Goal: Task Accomplishment & Management: Use online tool/utility

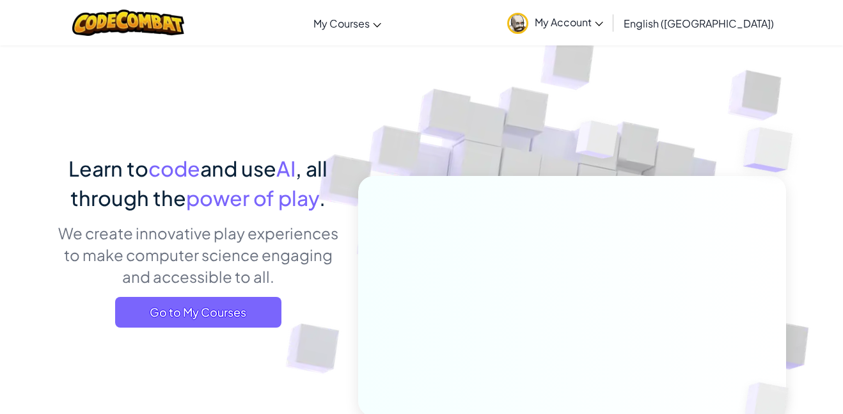
click at [224, 282] on p "We create innovative play experiences to make computer science engaging and acc…" at bounding box center [198, 254] width 282 height 65
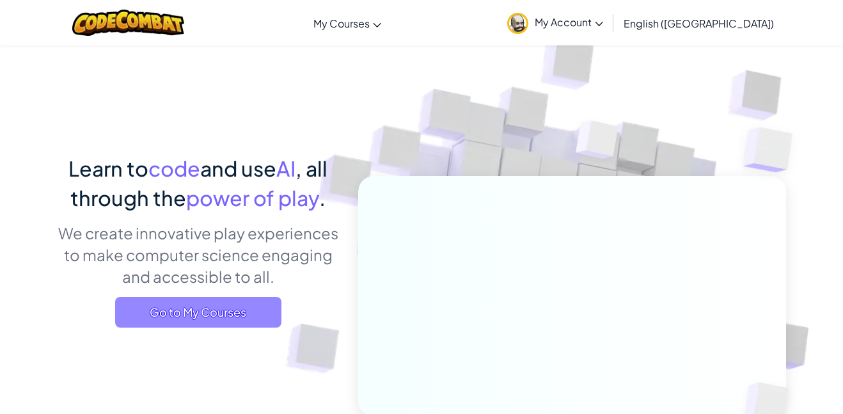
click at [228, 323] on span "Go to My Courses" at bounding box center [198, 312] width 166 height 31
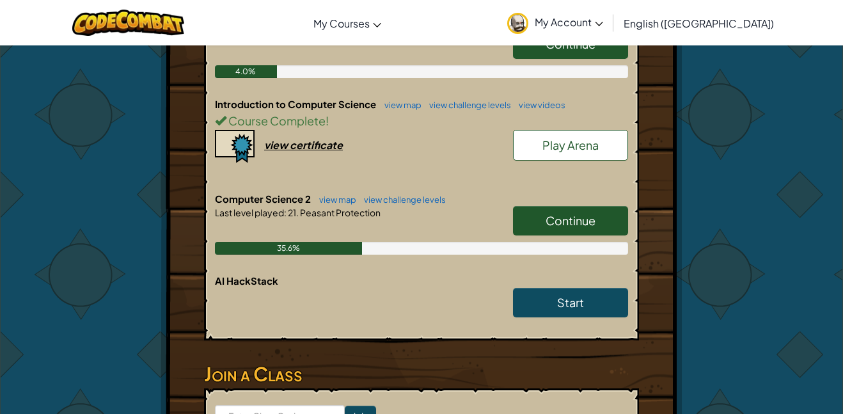
scroll to position [329, 0]
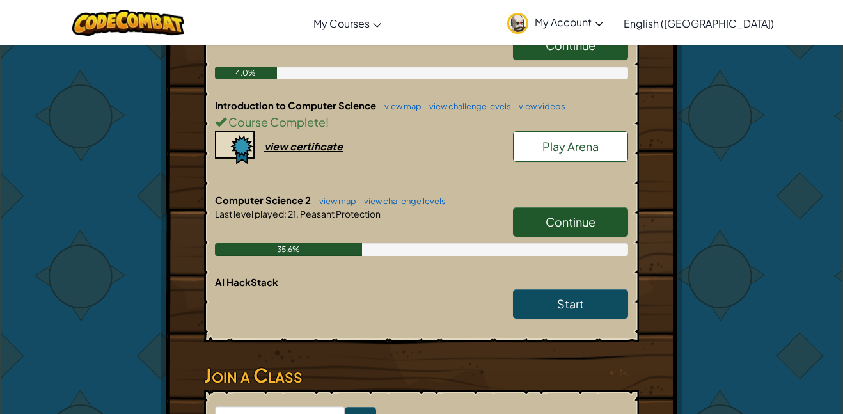
click at [546, 207] on div "Continue" at bounding box center [564, 225] width 128 height 36
click at [547, 212] on link "Continue" at bounding box center [570, 221] width 115 height 29
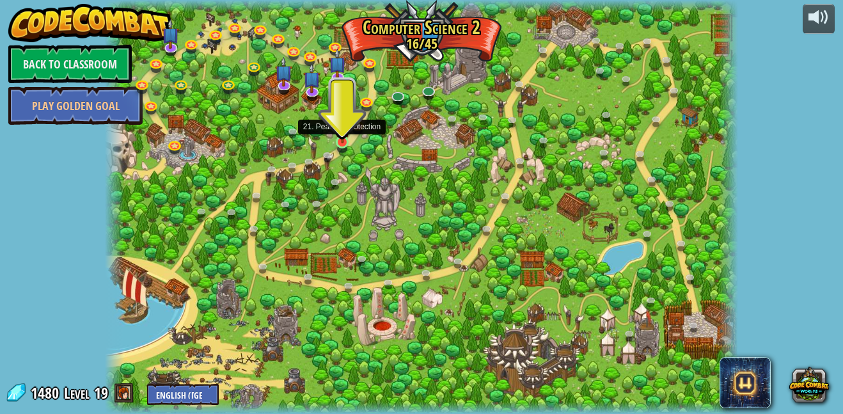
click at [341, 141] on img at bounding box center [342, 126] width 15 height 35
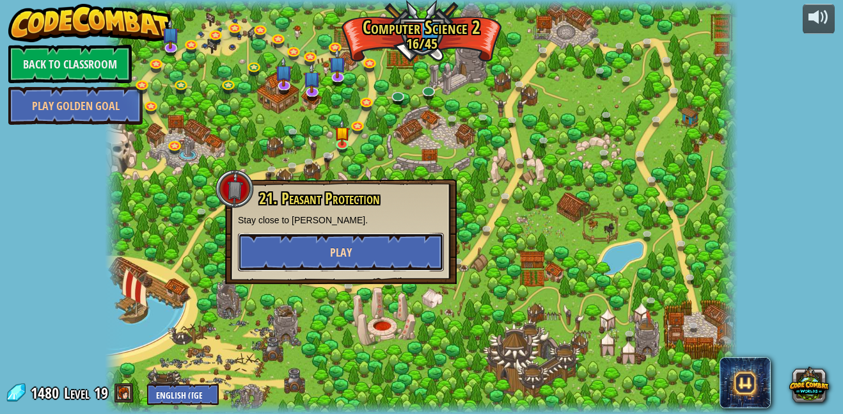
click at [345, 249] on span "Play" at bounding box center [341, 252] width 22 height 16
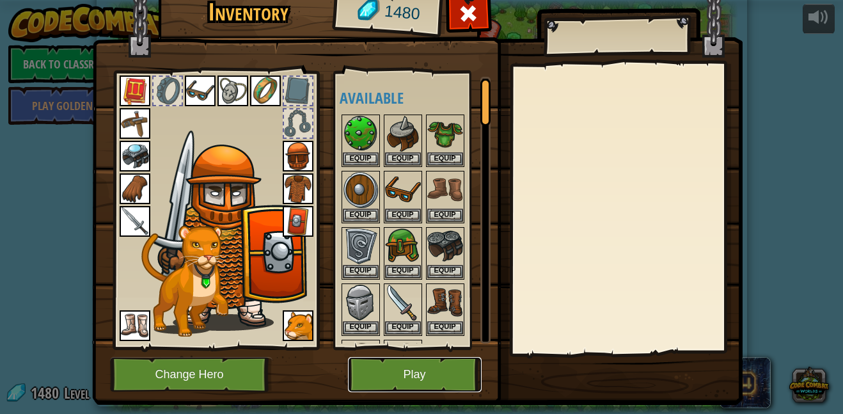
click at [430, 385] on button "Play" at bounding box center [415, 374] width 134 height 35
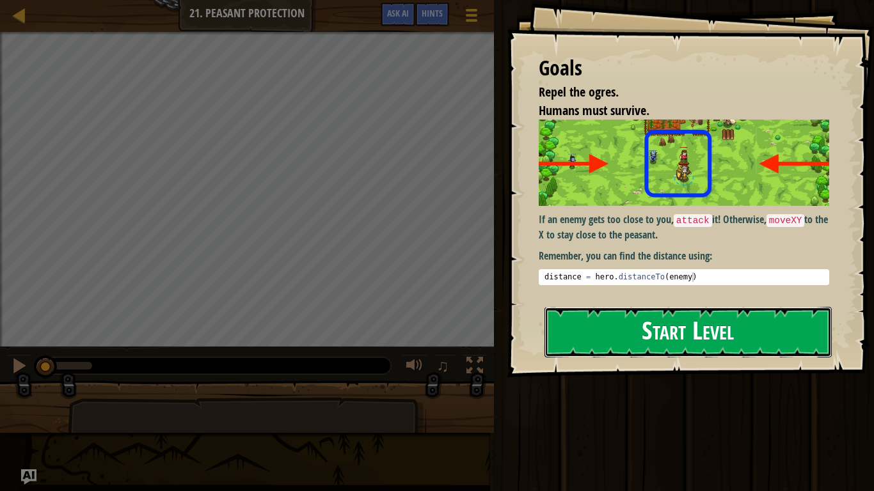
click at [687, 332] on button "Start Level" at bounding box center [687, 332] width 287 height 51
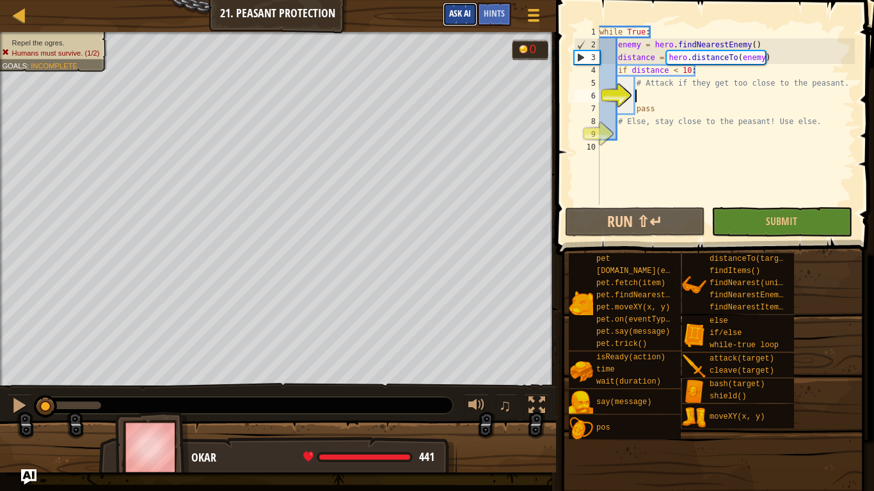
click at [452, 6] on button "Ask AI" at bounding box center [460, 15] width 35 height 24
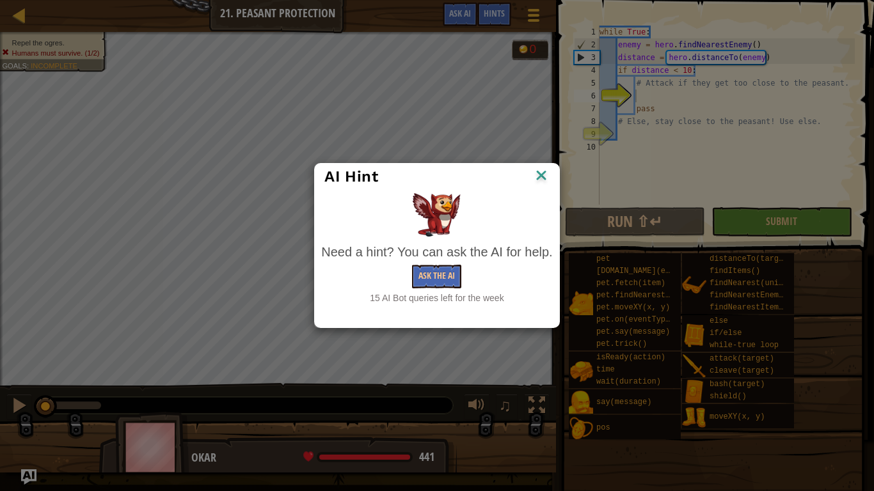
click at [428, 262] on div "Need a hint? You can ask the AI for help. Ask the AI 15 AI Bot queries left for…" at bounding box center [436, 273] width 231 height 61
click at [436, 280] on button "Ask the AI" at bounding box center [436, 277] width 49 height 24
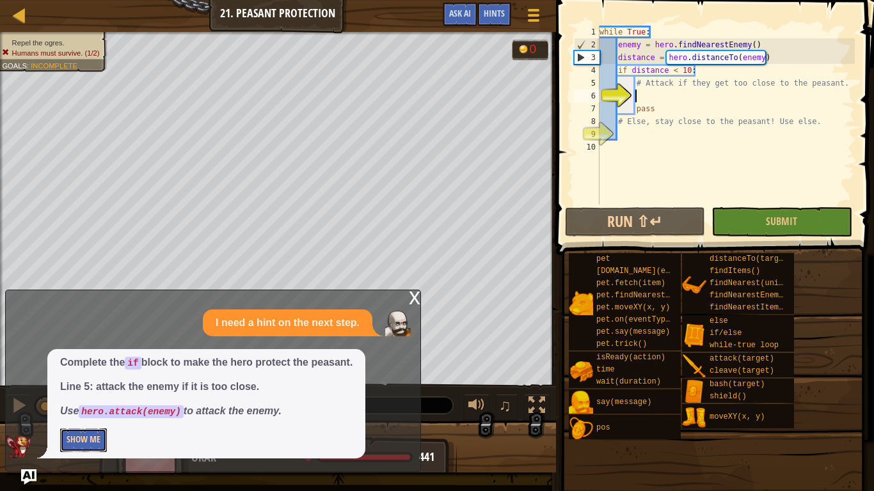
click at [91, 413] on button "Show Me" at bounding box center [83, 440] width 47 height 24
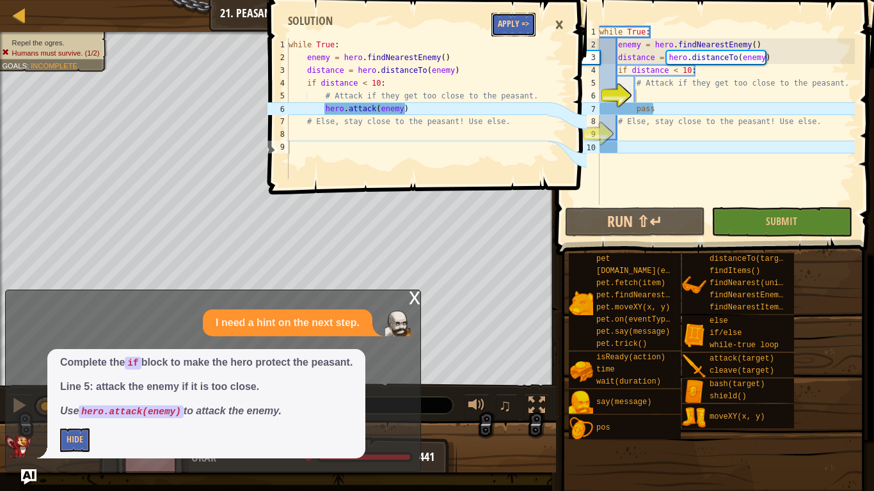
click at [501, 24] on button "Apply =>" at bounding box center [513, 25] width 44 height 24
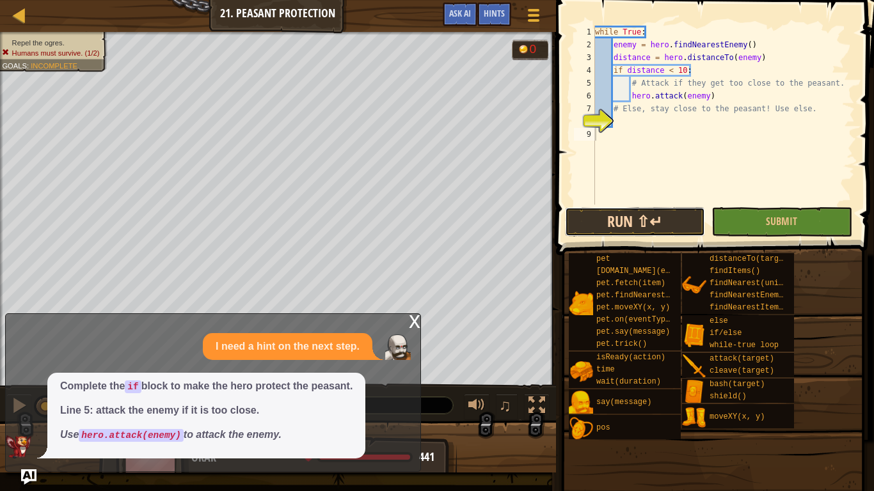
click at [602, 233] on button "Run ⇧↵" at bounding box center [635, 221] width 140 height 29
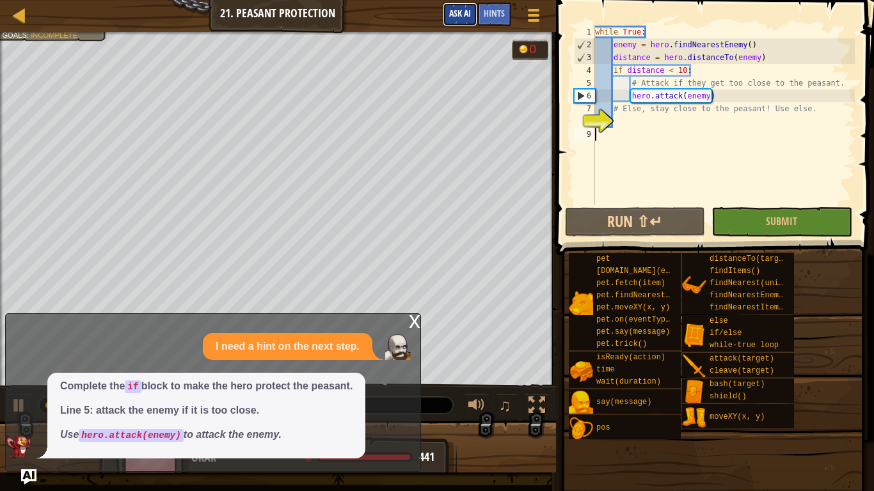
click at [460, 8] on span "Ask AI" at bounding box center [460, 13] width 22 height 12
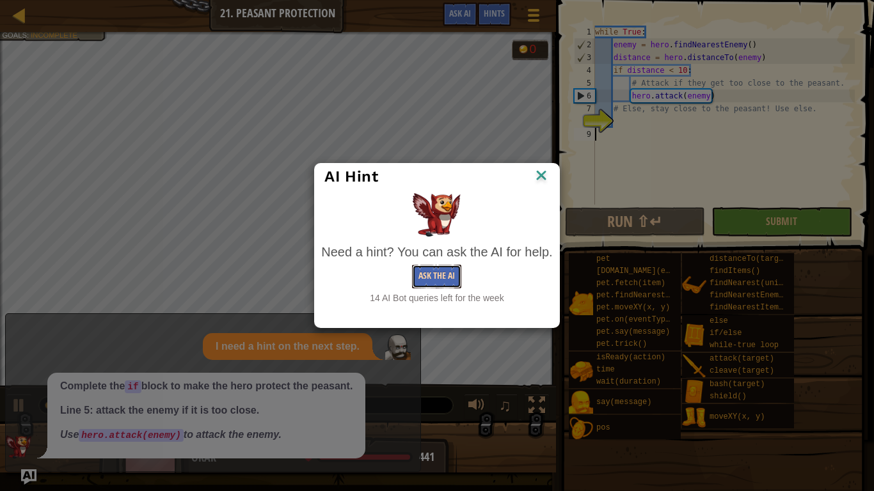
click at [438, 270] on button "Ask the AI" at bounding box center [436, 277] width 49 height 24
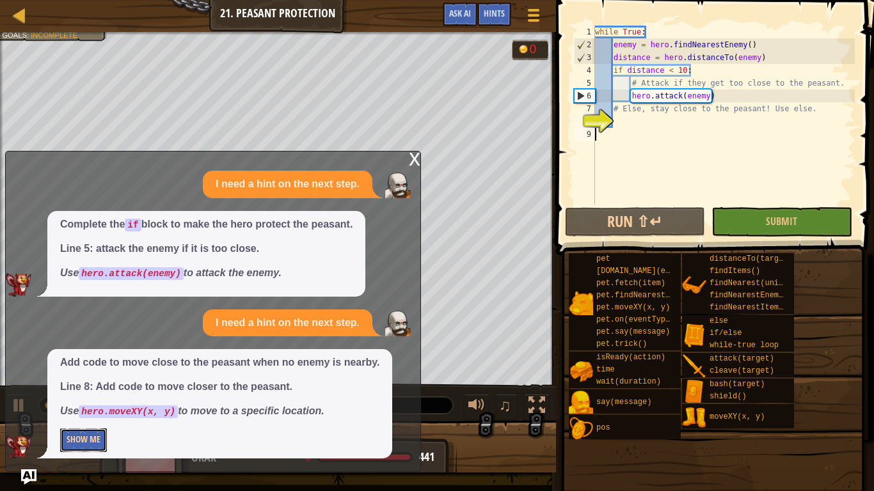
click at [102, 413] on button "Show Me" at bounding box center [83, 440] width 47 height 24
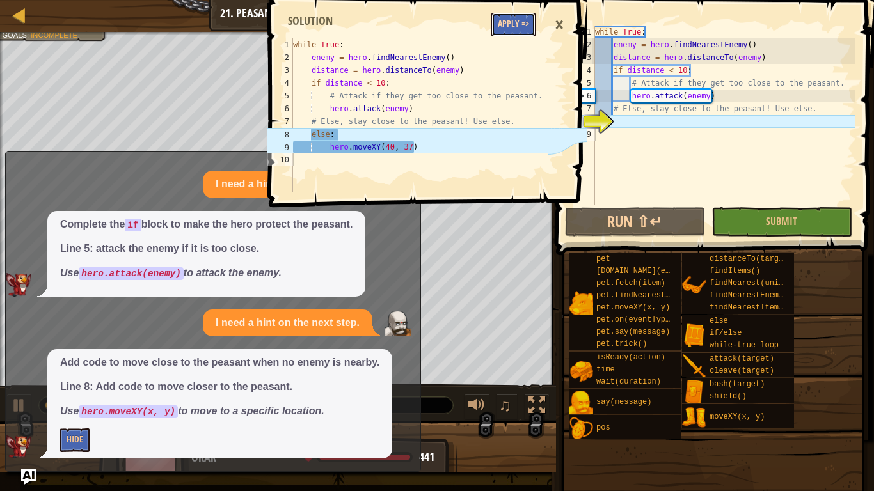
click at [507, 23] on button "Apply =>" at bounding box center [513, 25] width 44 height 24
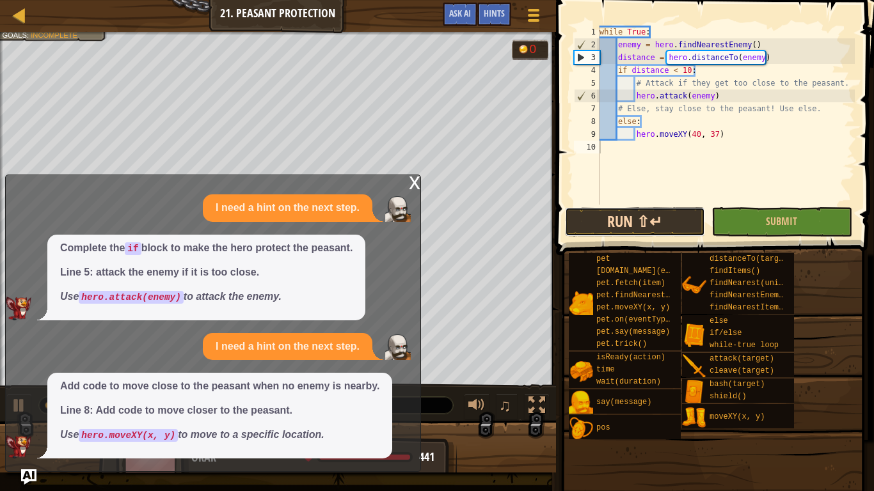
click at [624, 232] on button "Run ⇧↵" at bounding box center [635, 221] width 140 height 29
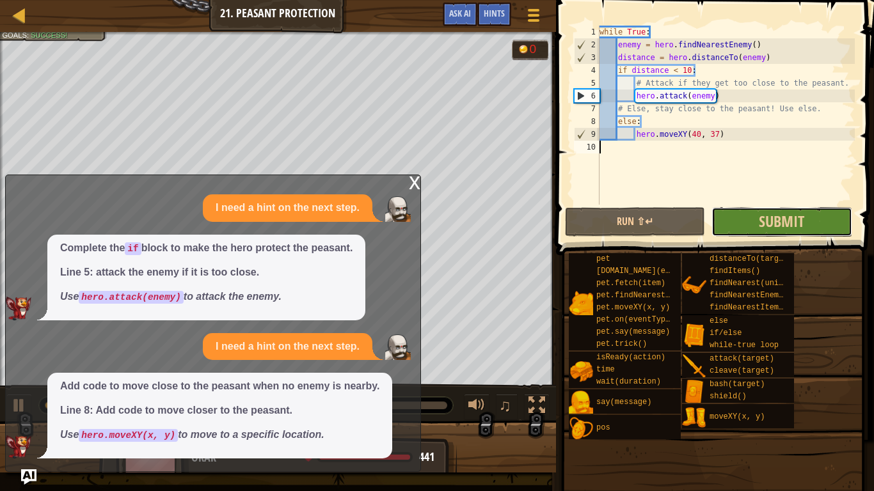
click at [789, 209] on button "Submit" at bounding box center [781, 221] width 140 height 29
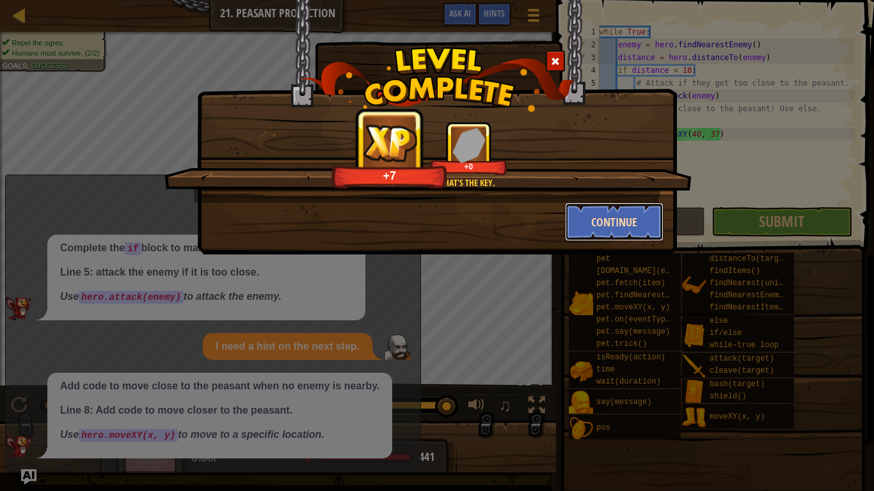
click at [624, 224] on button "Continue" at bounding box center [614, 222] width 99 height 38
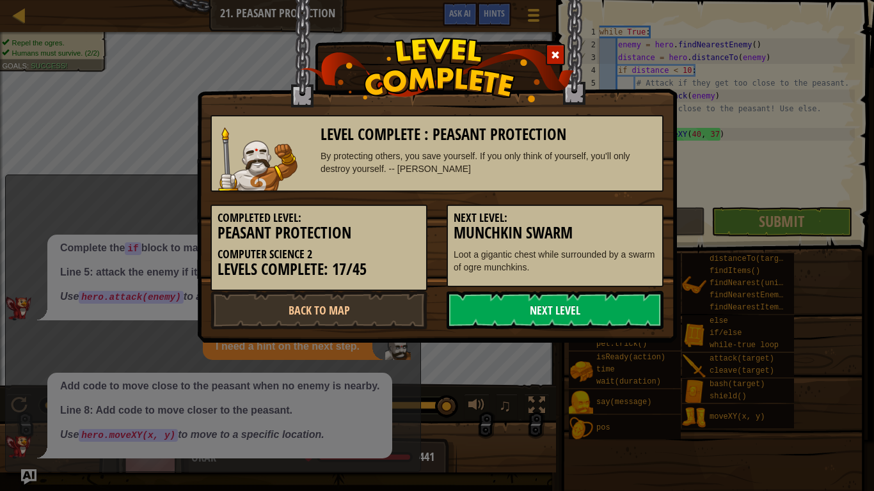
click at [522, 303] on link "Next Level" at bounding box center [554, 310] width 217 height 38
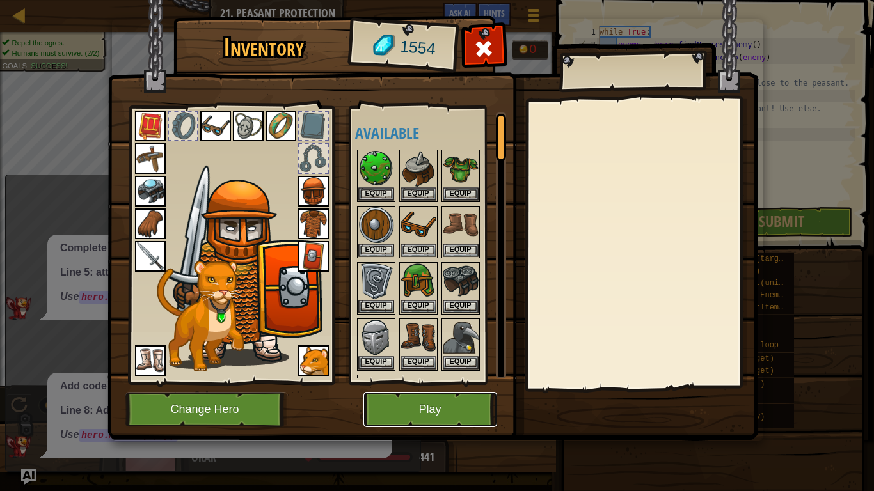
click at [450, 401] on button "Play" at bounding box center [430, 409] width 134 height 35
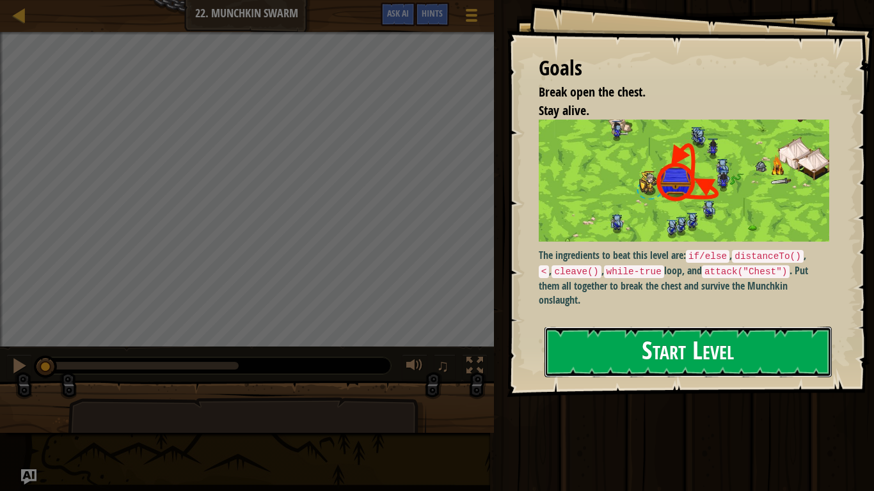
click at [631, 357] on button "Start Level" at bounding box center [687, 352] width 287 height 51
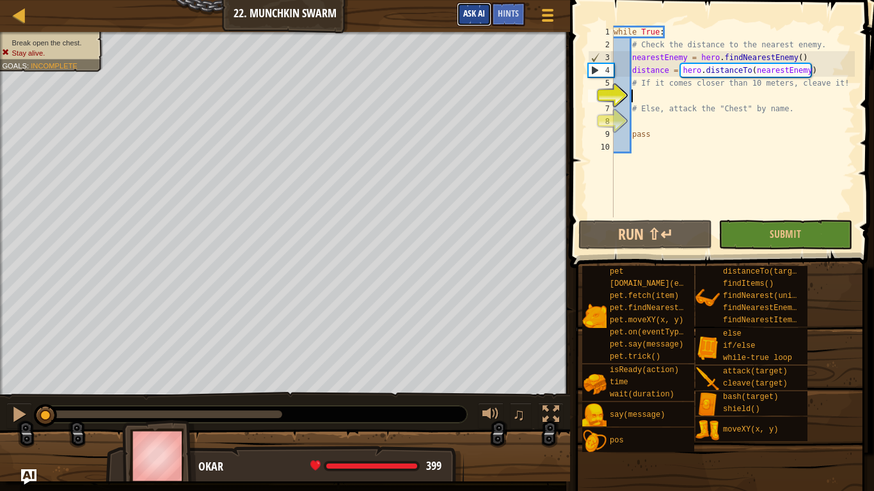
click at [467, 8] on span "Ask AI" at bounding box center [474, 13] width 22 height 12
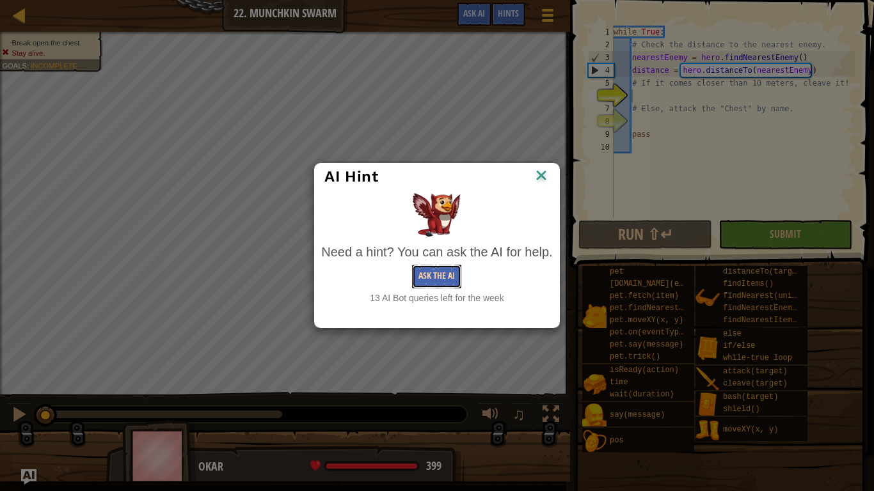
click at [427, 278] on button "Ask the AI" at bounding box center [436, 277] width 49 height 24
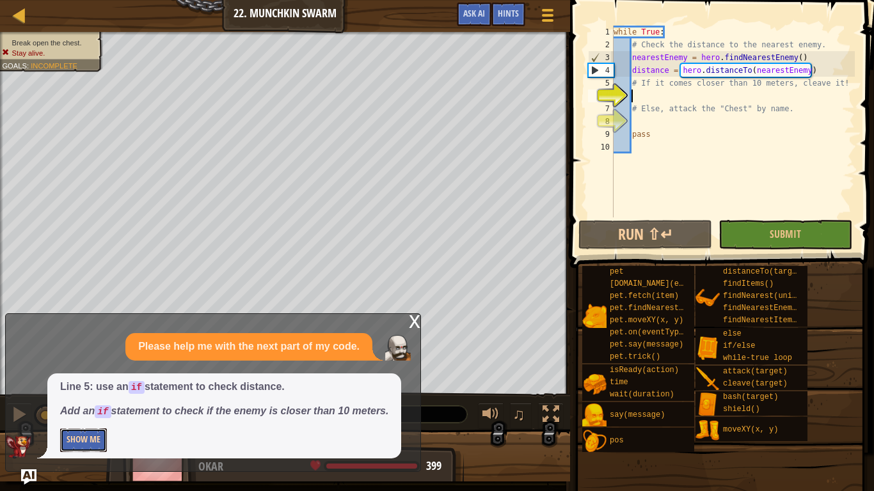
click at [81, 413] on button "Show Me" at bounding box center [83, 440] width 47 height 24
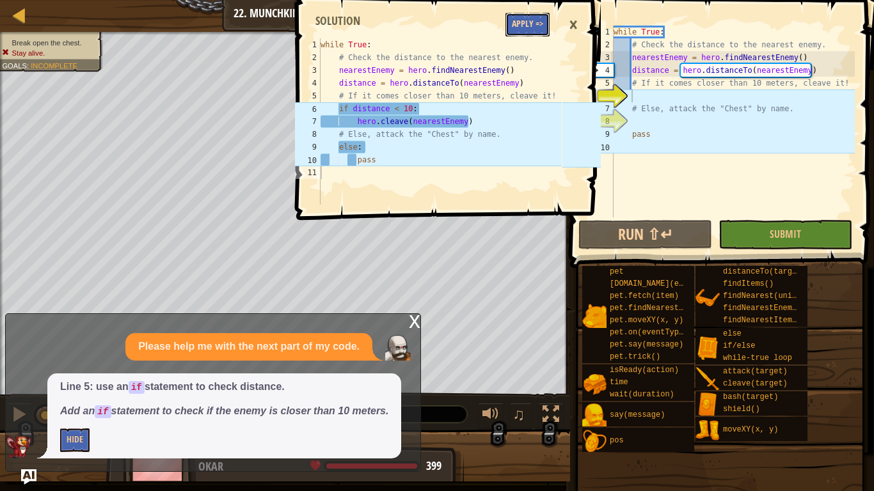
click at [529, 20] on button "Apply =>" at bounding box center [527, 25] width 44 height 24
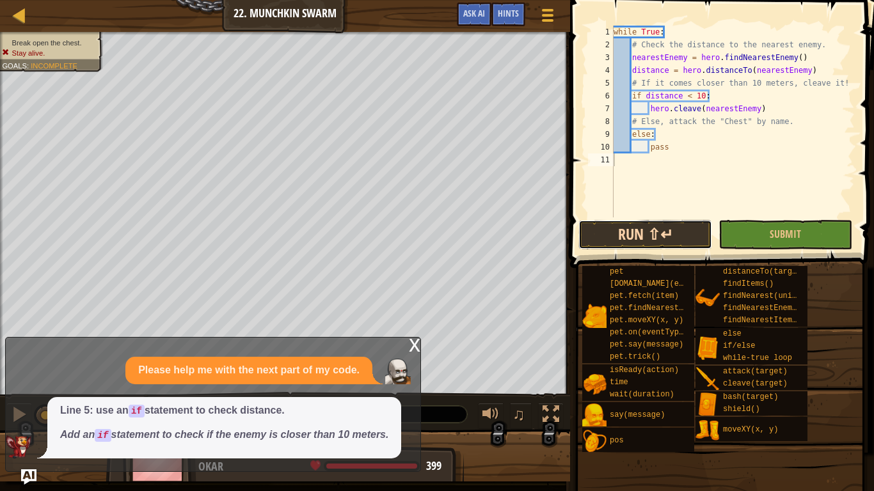
click at [661, 235] on button "Run ⇧↵" at bounding box center [645, 234] width 134 height 29
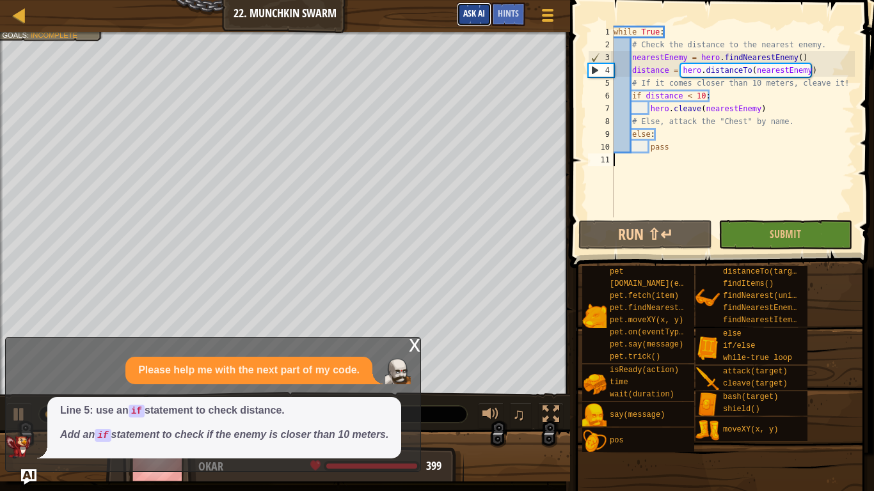
click at [468, 8] on span "Ask AI" at bounding box center [474, 13] width 22 height 12
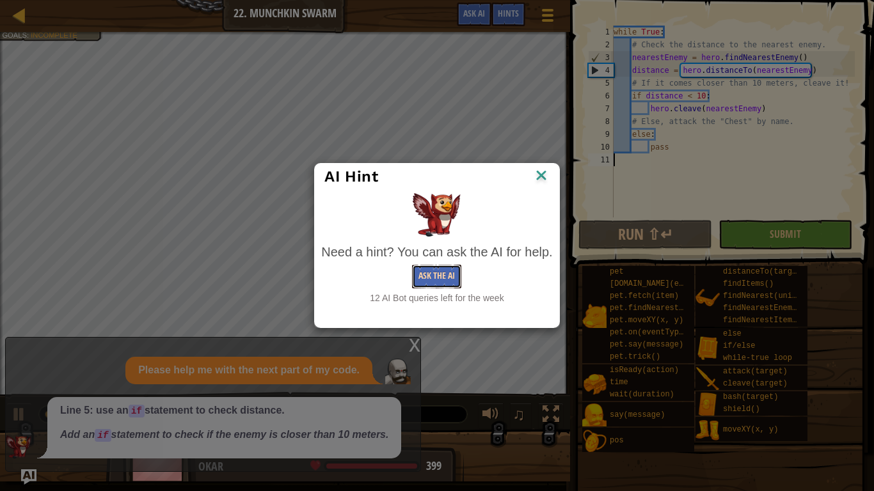
click at [434, 287] on button "Ask the AI" at bounding box center [436, 277] width 49 height 24
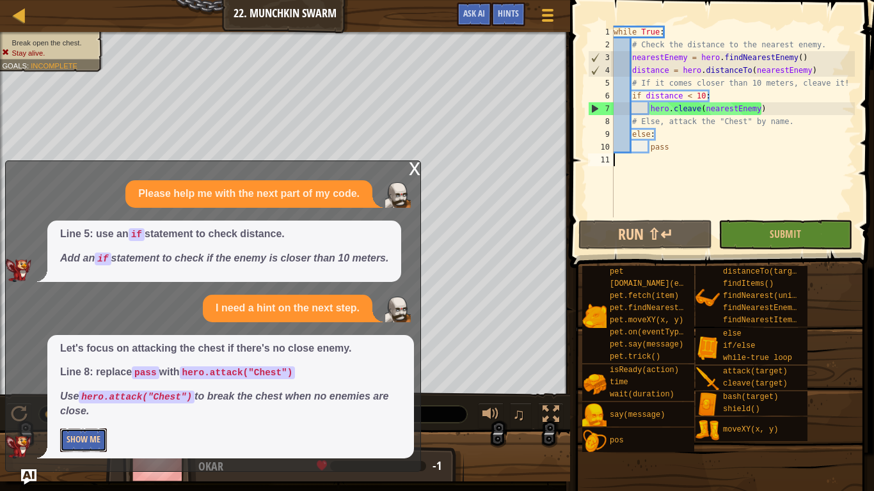
click at [84, 413] on button "Show Me" at bounding box center [83, 440] width 47 height 24
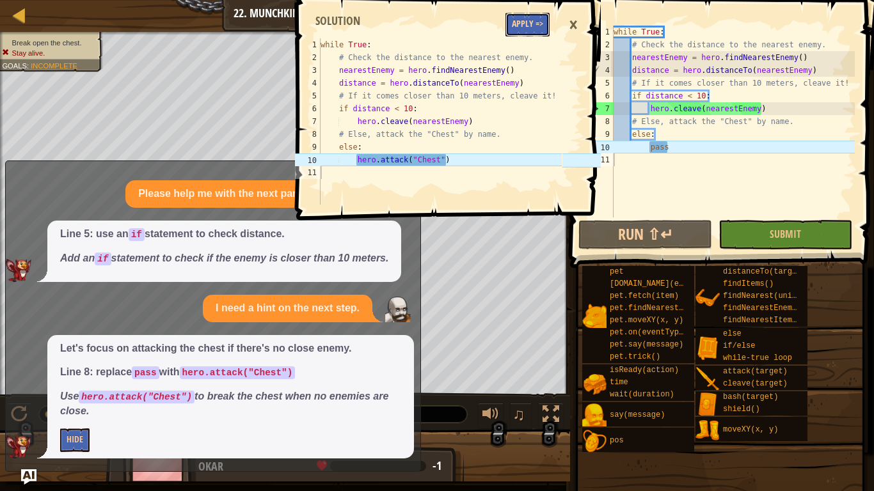
click at [516, 18] on button "Apply =>" at bounding box center [527, 25] width 44 height 24
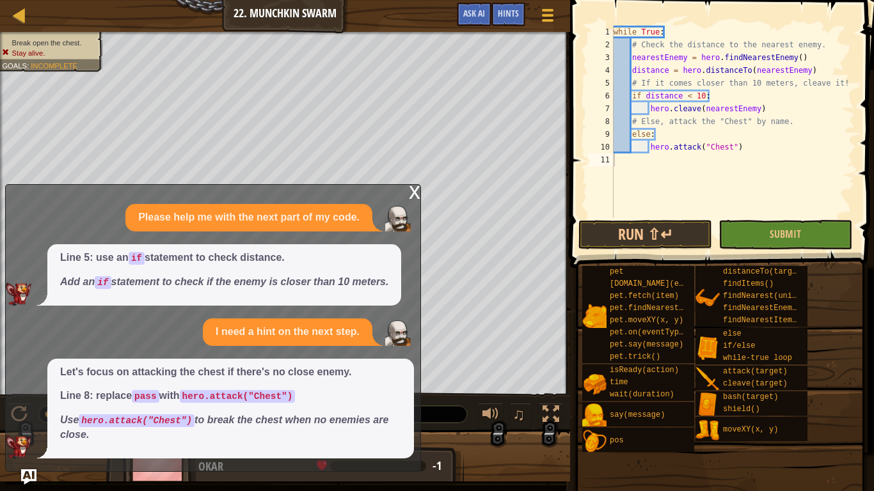
click at [405, 200] on div "x Please help me with the next part of my code. Line 5: use an if statement to …" at bounding box center [213, 328] width 416 height 288
click at [407, 191] on div "x Please help me with the next part of my code. Line 5: use an if statement to …" at bounding box center [213, 328] width 416 height 288
click at [652, 234] on button "Run ⇧↵" at bounding box center [645, 234] width 134 height 29
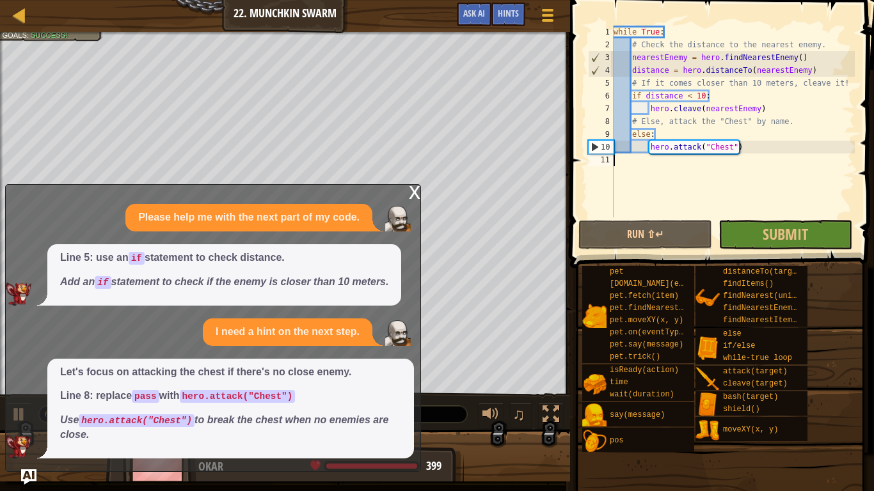
click at [778, 217] on div "while True : # Check the distance to the nearest enemy. nearestEnemy = hero . f…" at bounding box center [733, 134] width 244 height 217
click at [778, 221] on button "Submit" at bounding box center [785, 234] width 134 height 29
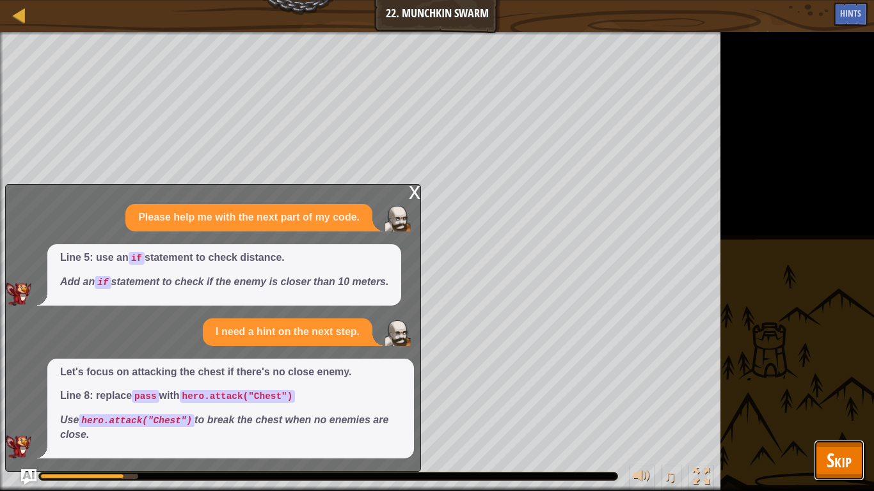
click at [827, 413] on span "Skip" at bounding box center [838, 460] width 25 height 26
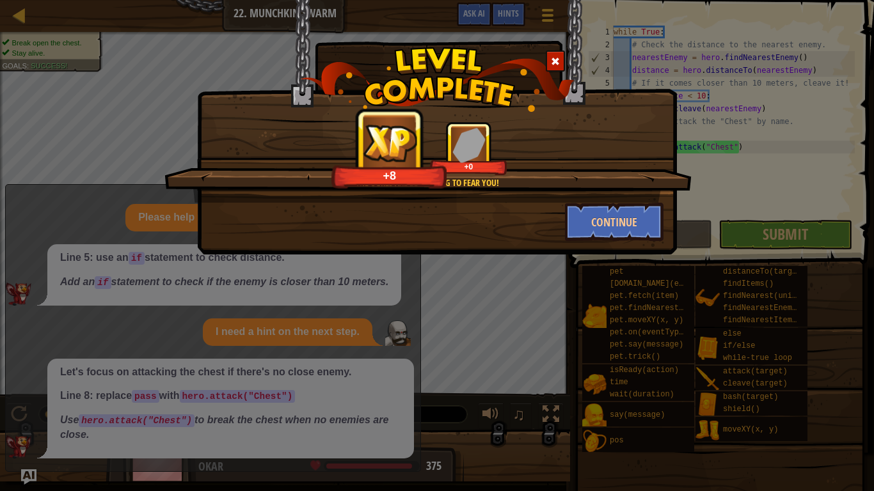
click at [711, 301] on div "The ogres are beginning to fear you! +8 +0 Continue" at bounding box center [437, 245] width 874 height 491
click at [593, 211] on button "Continue" at bounding box center [614, 222] width 99 height 38
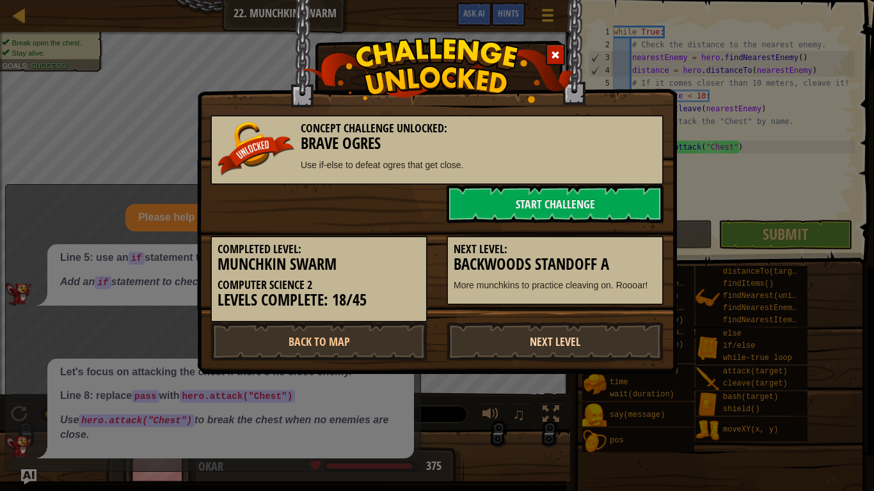
click at [592, 330] on link "Next Level" at bounding box center [554, 341] width 217 height 38
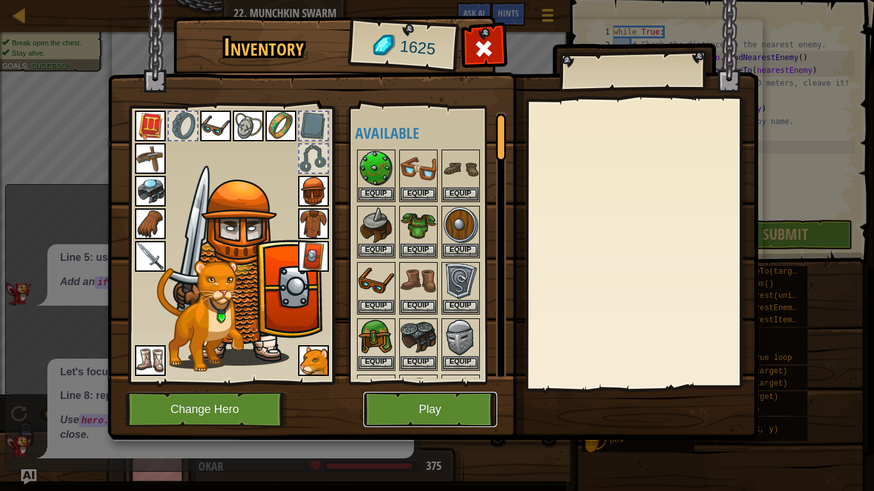
click at [448, 408] on button "Play" at bounding box center [430, 409] width 134 height 35
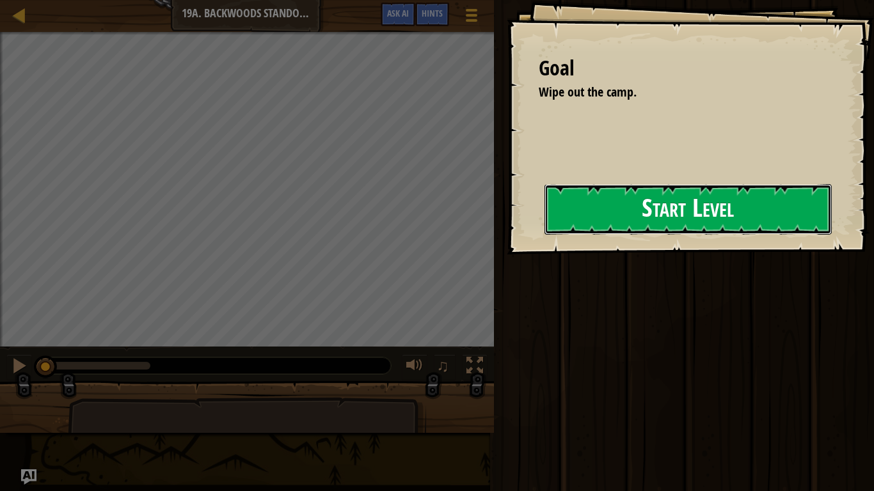
click at [625, 197] on button "Start Level" at bounding box center [687, 209] width 287 height 51
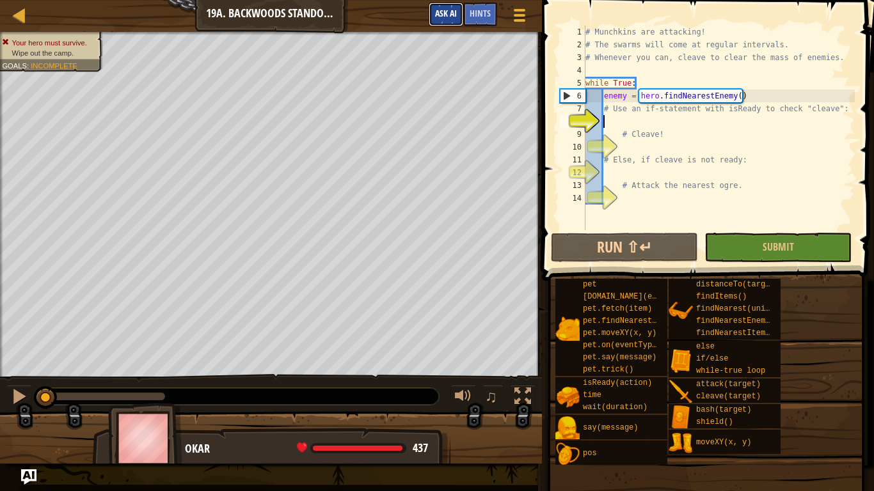
click at [442, 12] on span "Ask AI" at bounding box center [446, 13] width 22 height 12
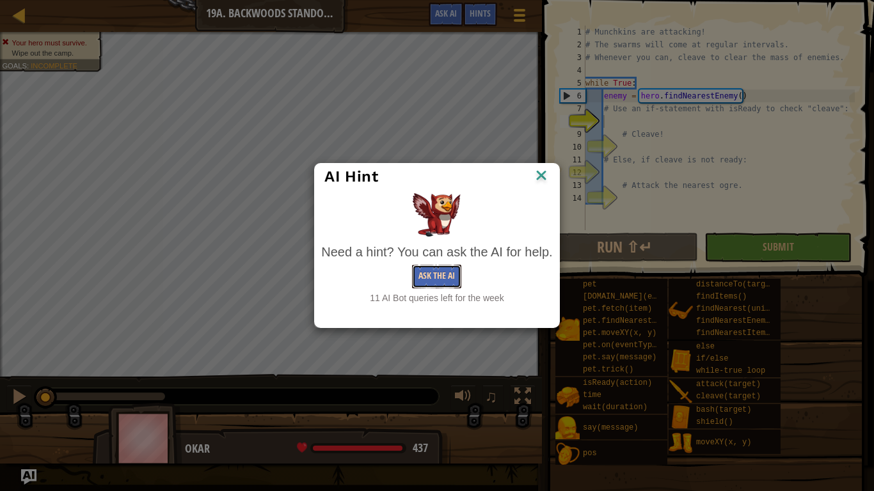
click at [453, 271] on button "Ask the AI" at bounding box center [436, 277] width 49 height 24
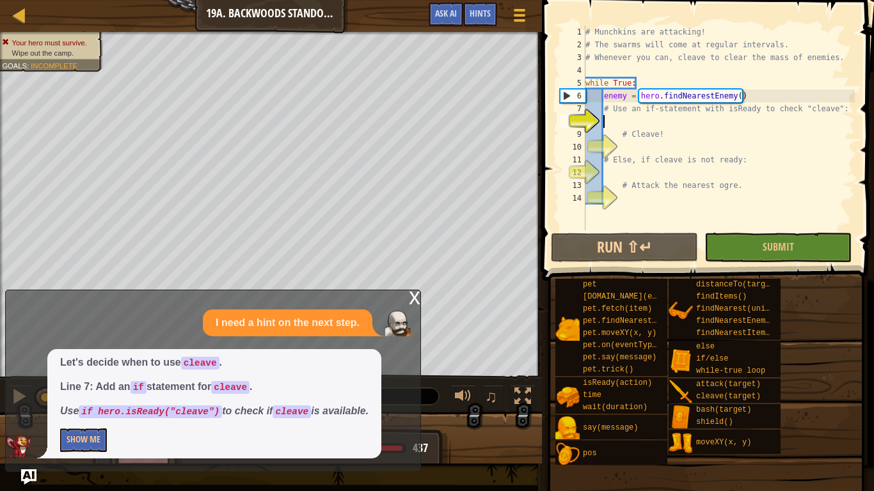
click at [489, 413] on div at bounding box center [271, 443] width 542 height 64
click at [95, 413] on button "Show Me" at bounding box center [83, 440] width 47 height 24
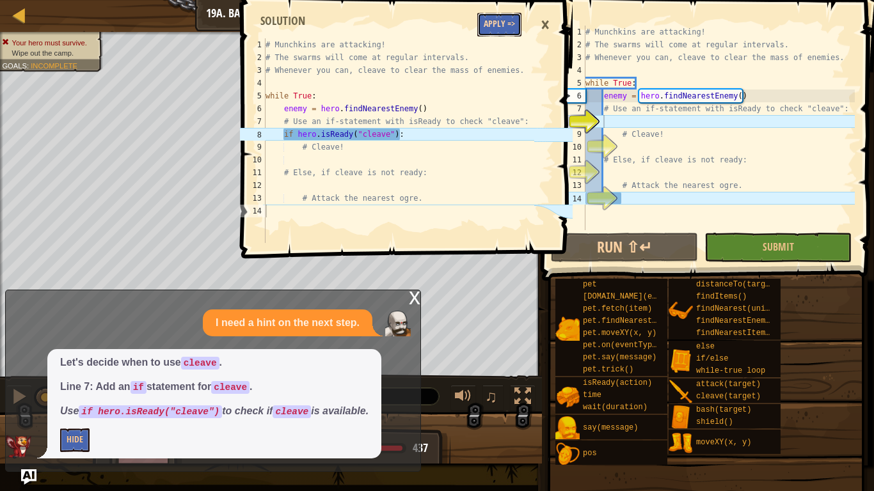
click at [496, 28] on button "Apply =>" at bounding box center [499, 25] width 44 height 24
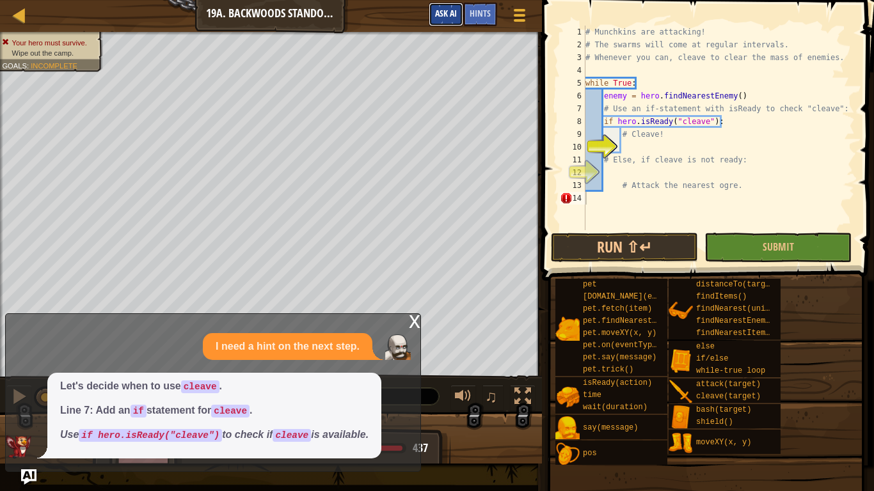
click at [449, 17] on span "Ask AI" at bounding box center [446, 13] width 22 height 12
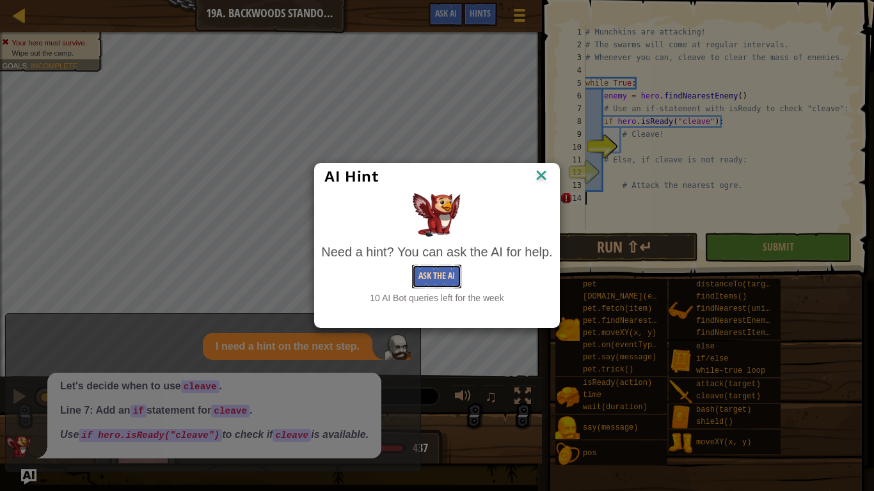
click at [438, 277] on button "Ask the AI" at bounding box center [436, 277] width 49 height 24
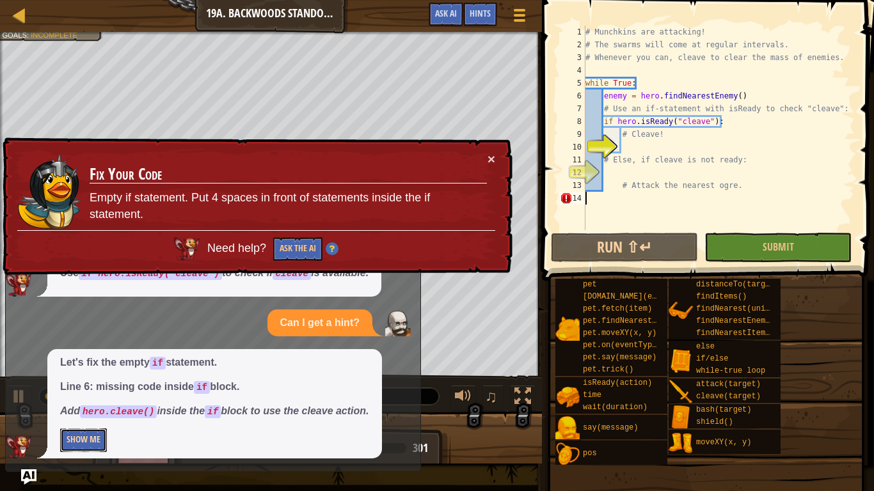
click at [101, 413] on button "Show Me" at bounding box center [83, 440] width 47 height 24
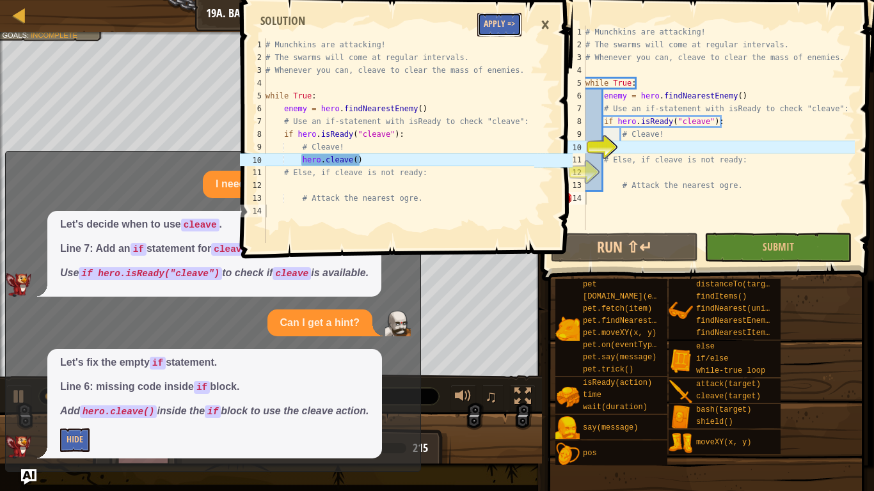
click at [483, 34] on button "Apply =>" at bounding box center [499, 25] width 44 height 24
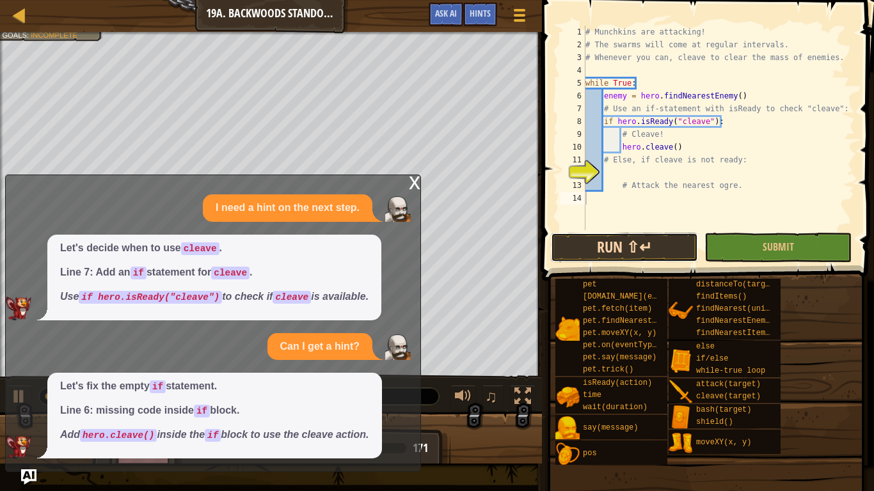
click at [593, 237] on button "Run ⇧↵" at bounding box center [624, 247] width 147 height 29
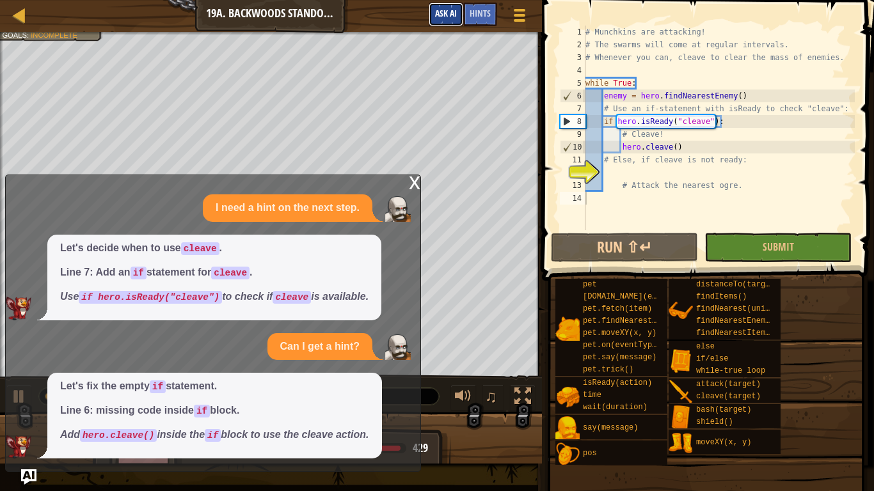
click at [447, 24] on button "Ask AI" at bounding box center [445, 15] width 35 height 24
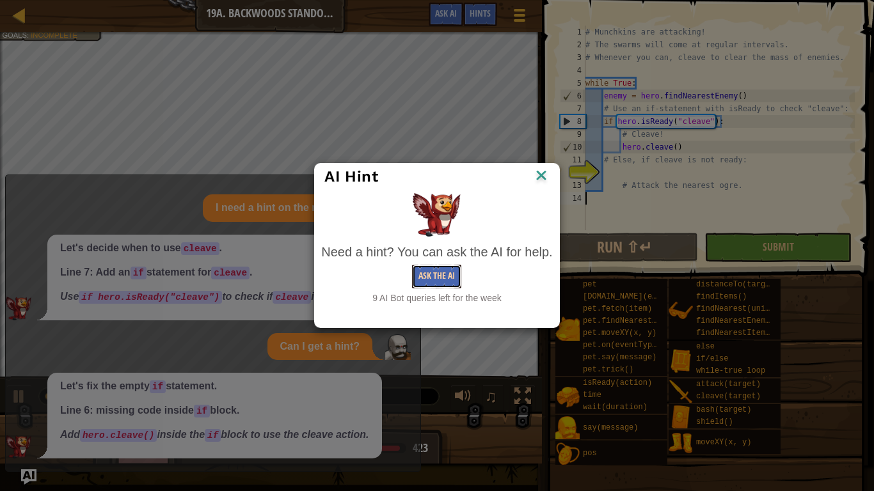
click at [447, 283] on button "Ask the AI" at bounding box center [436, 277] width 49 height 24
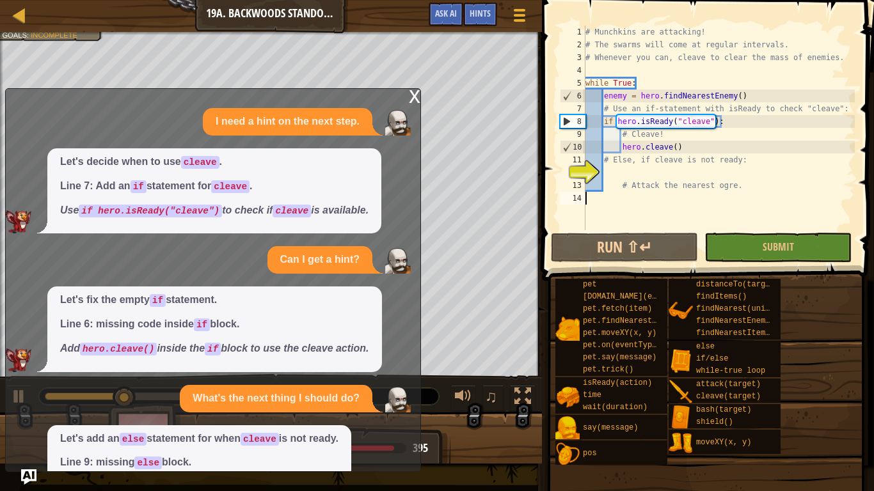
scroll to position [77, 0]
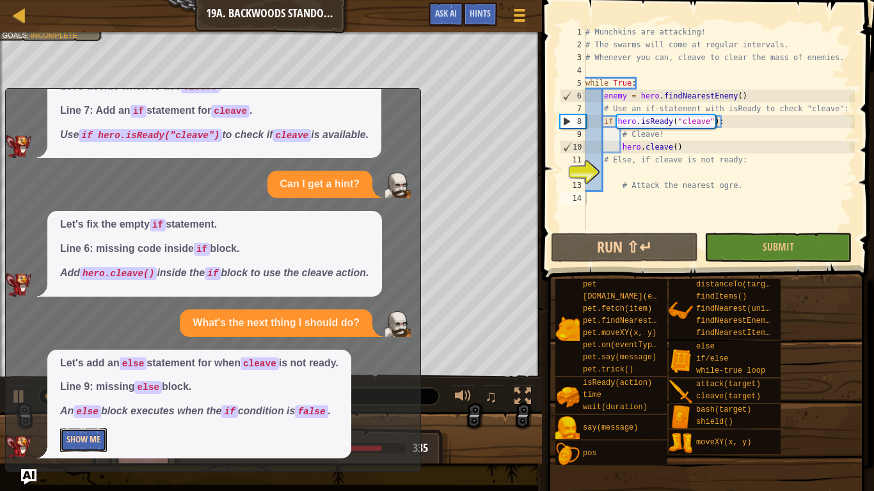
click at [65, 413] on button "Show Me" at bounding box center [83, 440] width 47 height 24
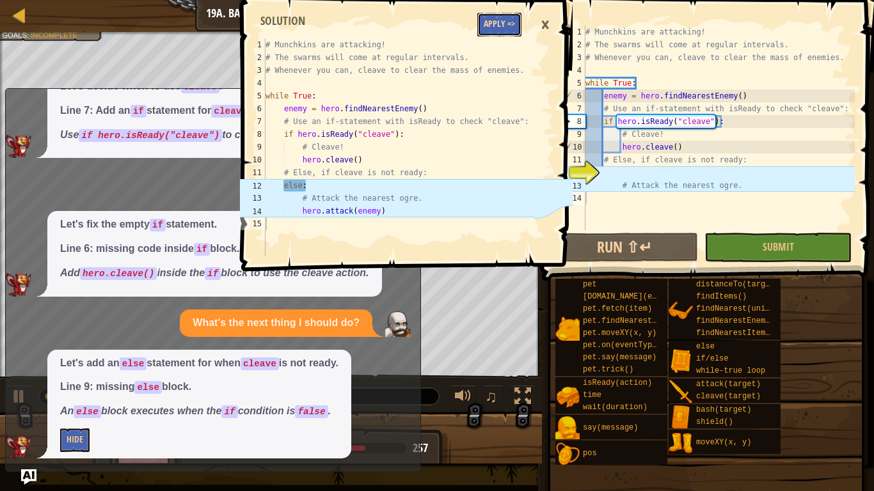
click at [495, 18] on button "Apply =>" at bounding box center [499, 25] width 44 height 24
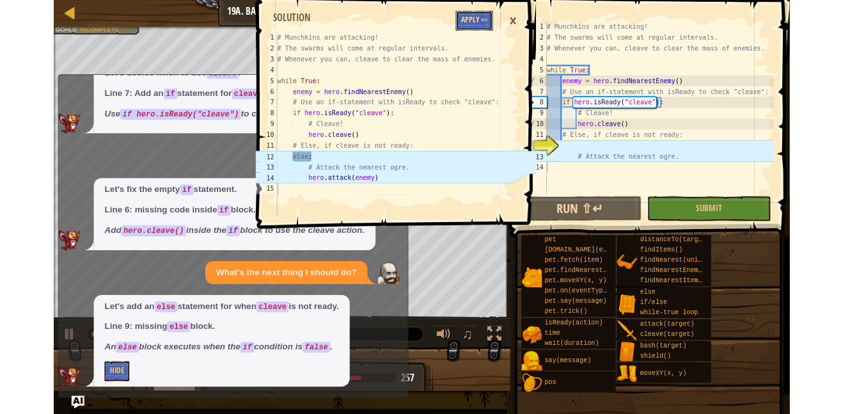
scroll to position [54, 0]
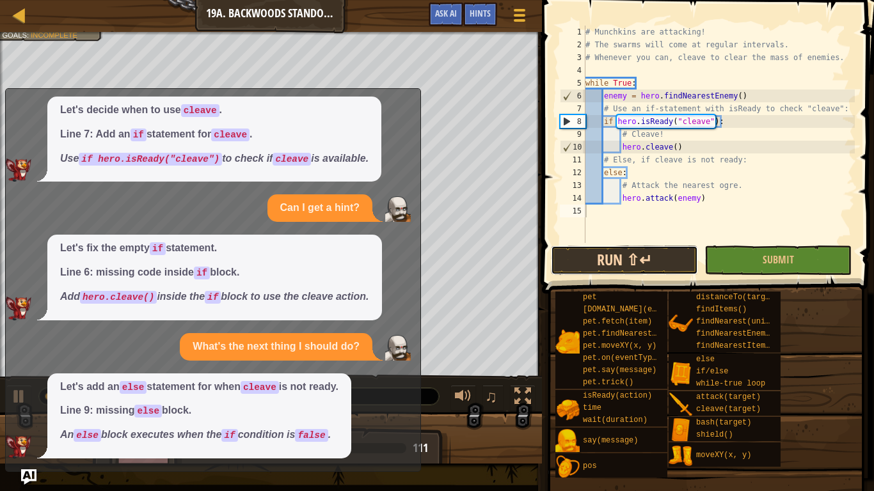
click at [640, 266] on button "Run ⇧↵" at bounding box center [624, 260] width 147 height 29
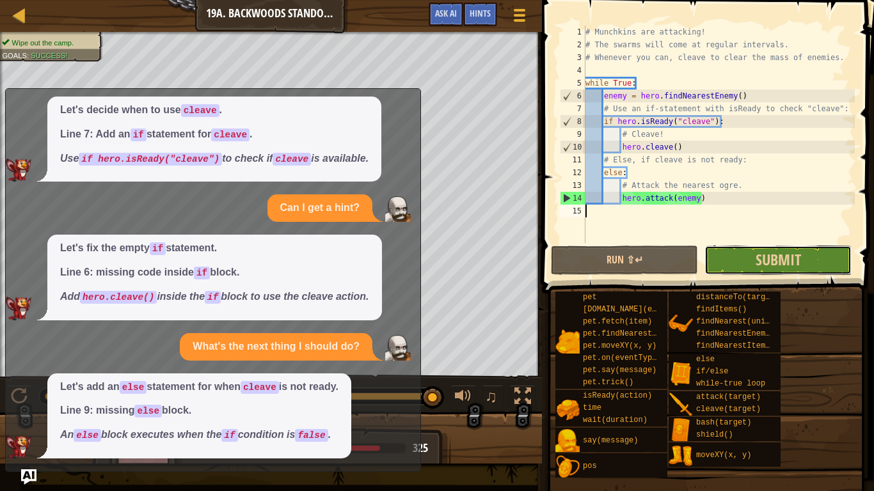
click at [807, 251] on button "Submit" at bounding box center [777, 260] width 147 height 29
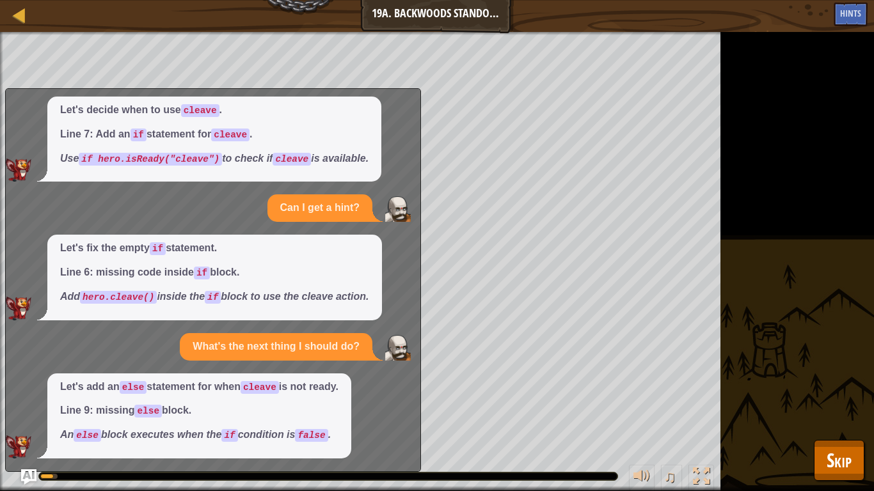
click at [842, 413] on div "Wipe out the camp. Goals : Running... ♫ Okar 437 x: 30 y: 26 No target" at bounding box center [437, 261] width 874 height 459
click at [842, 413] on button "Skip" at bounding box center [838, 460] width 51 height 41
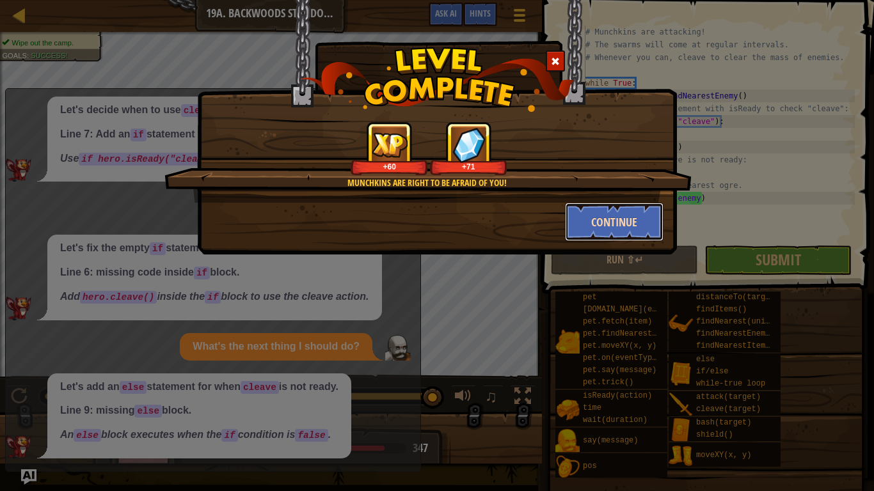
click at [617, 230] on button "Continue" at bounding box center [614, 222] width 99 height 38
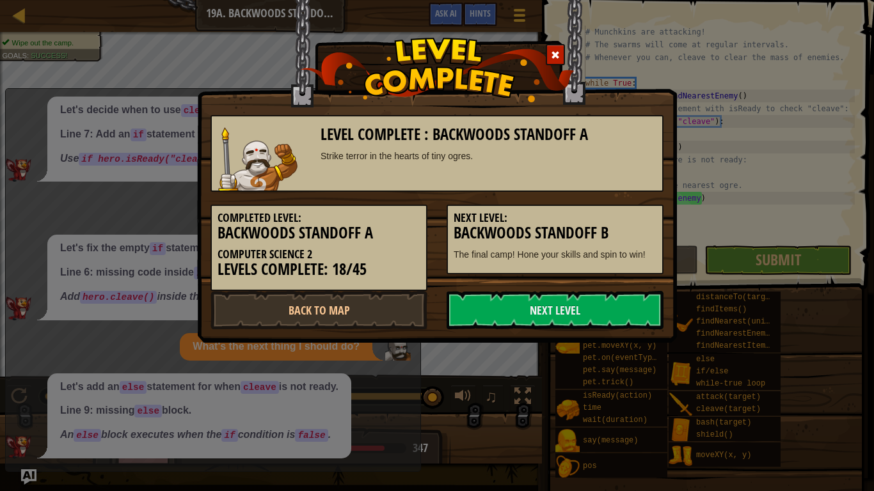
click at [611, 224] on h3 "Backwoods Standoff B" at bounding box center [554, 232] width 203 height 17
click at [597, 299] on link "Next Level" at bounding box center [554, 310] width 217 height 38
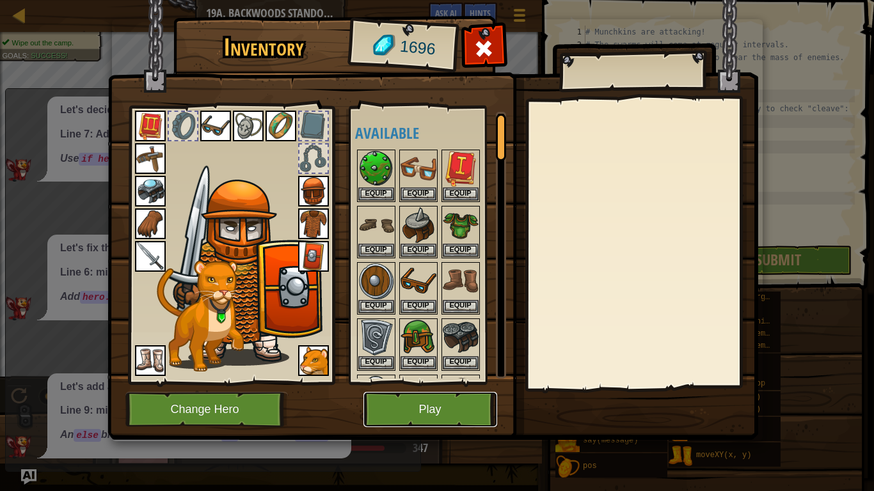
click at [461, 413] on button "Play" at bounding box center [430, 409] width 134 height 35
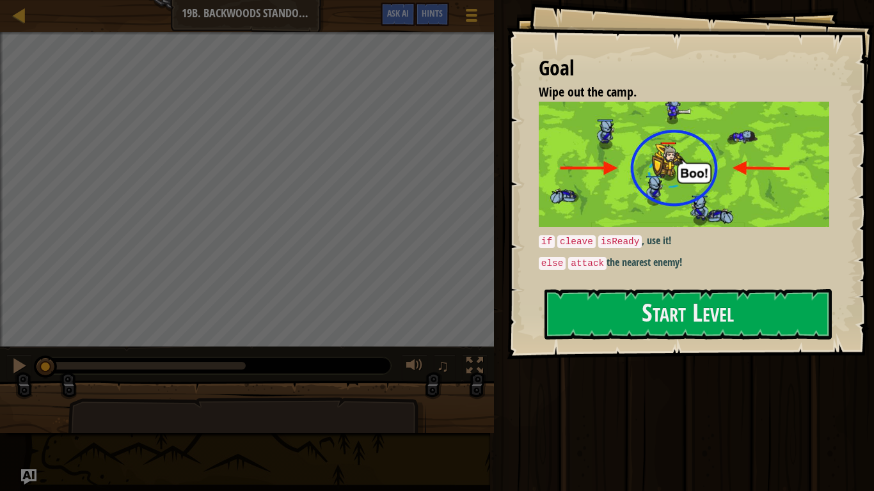
click at [551, 413] on div "Run ⇧↵ Submit Done" at bounding box center [682, 242] width 384 height 485
click at [672, 317] on button "Start Level" at bounding box center [687, 314] width 287 height 51
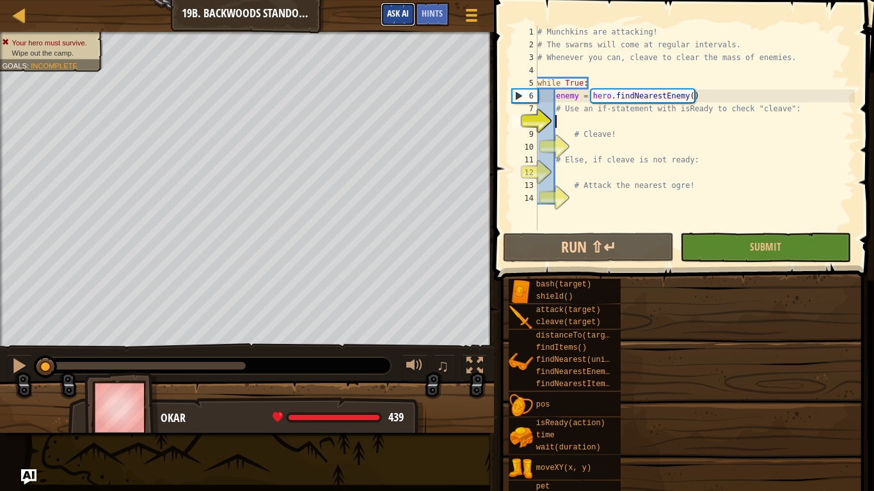
click at [398, 22] on button "Ask AI" at bounding box center [398, 15] width 35 height 24
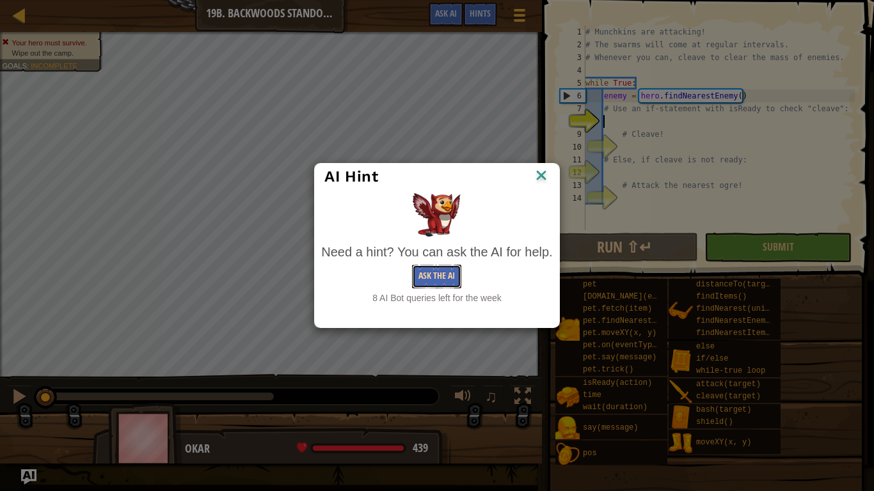
click at [449, 277] on button "Ask the AI" at bounding box center [436, 277] width 49 height 24
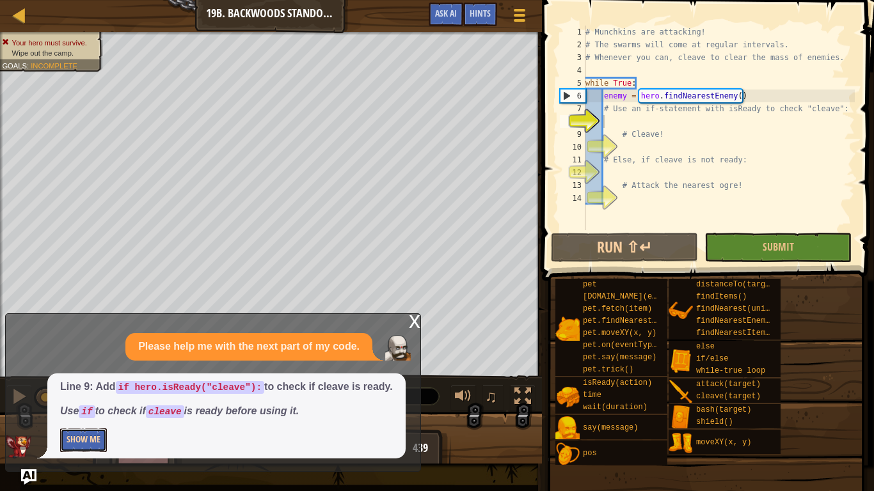
click at [64, 413] on button "Show Me" at bounding box center [83, 440] width 47 height 24
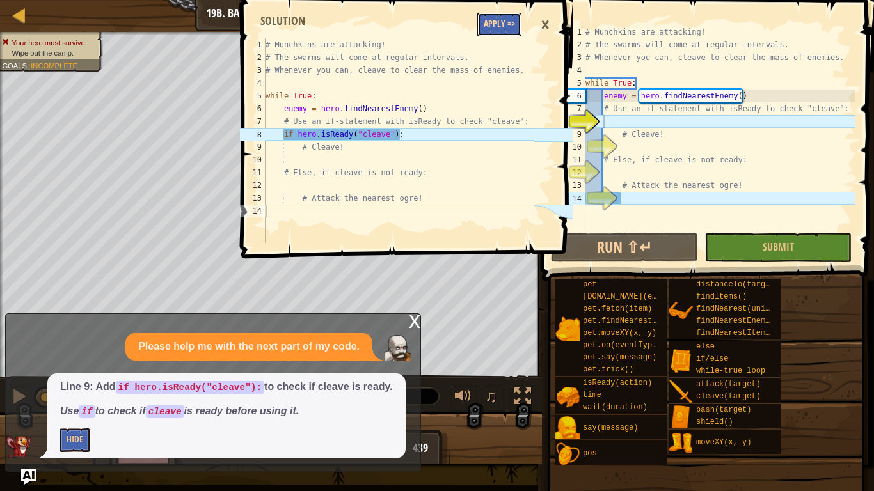
click at [497, 20] on button "Apply =>" at bounding box center [499, 25] width 44 height 24
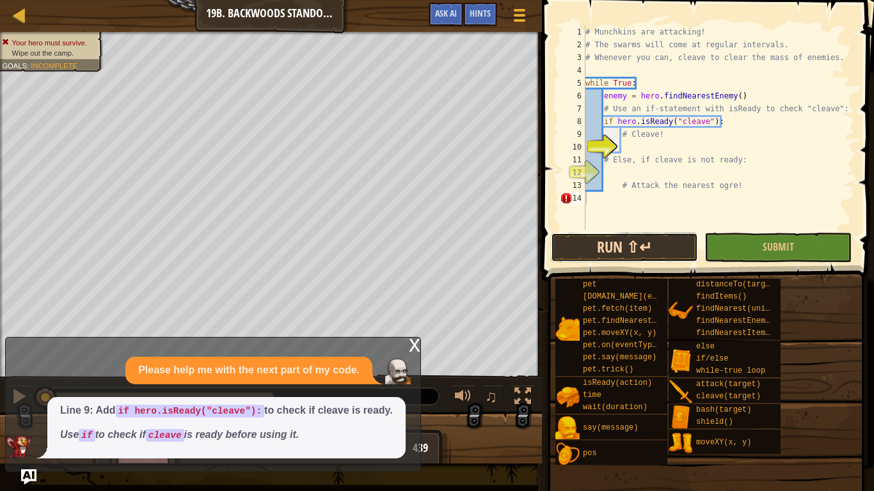
click at [640, 241] on button "Run ⇧↵" at bounding box center [624, 247] width 147 height 29
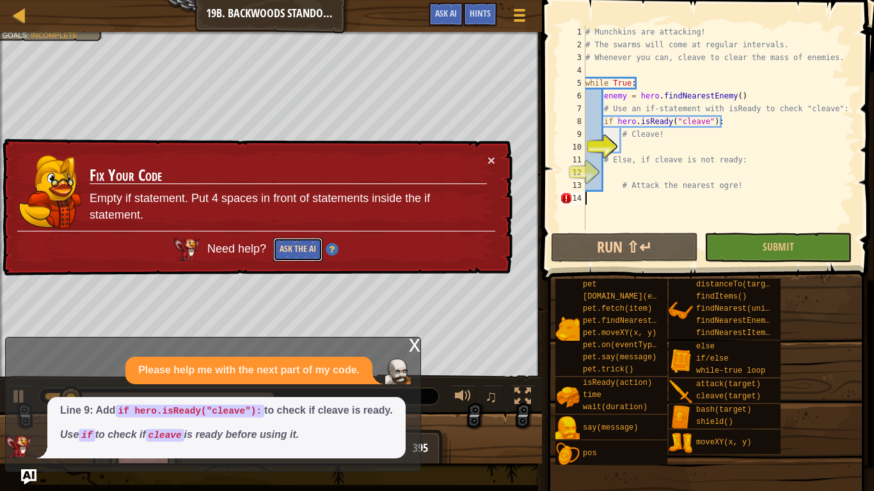
click at [306, 242] on button "Ask the AI" at bounding box center [297, 250] width 49 height 24
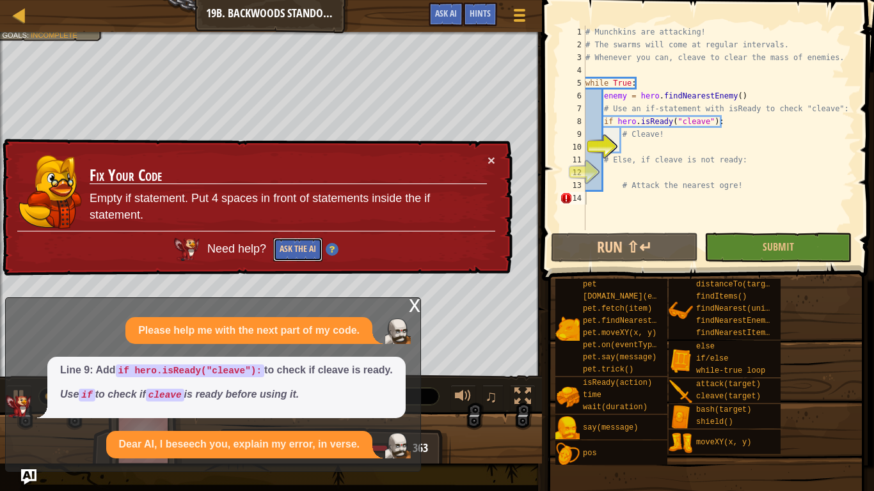
click at [304, 246] on button "Ask the AI" at bounding box center [297, 250] width 49 height 24
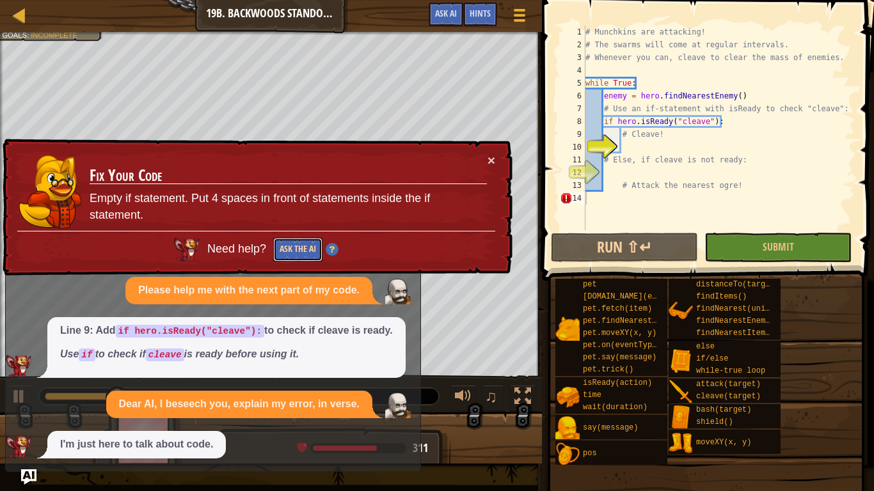
click at [308, 238] on button "Ask the AI" at bounding box center [297, 250] width 49 height 24
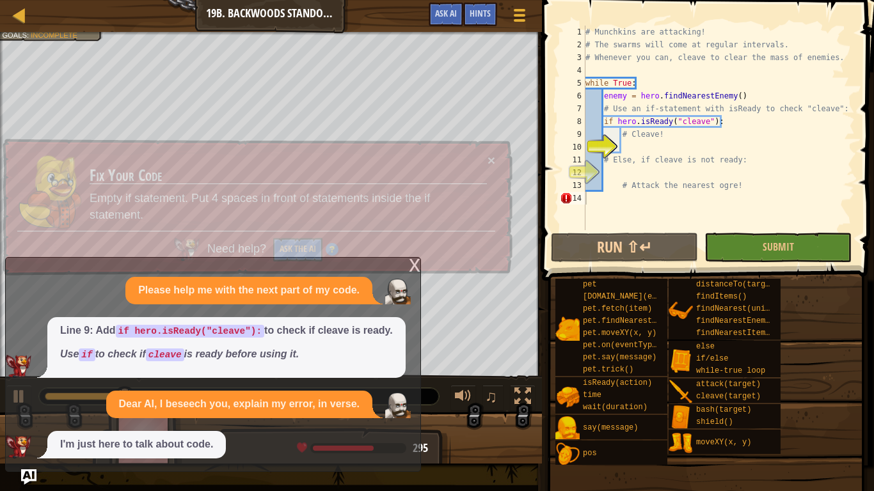
click at [310, 242] on button "Ask the AI" at bounding box center [297, 250] width 49 height 24
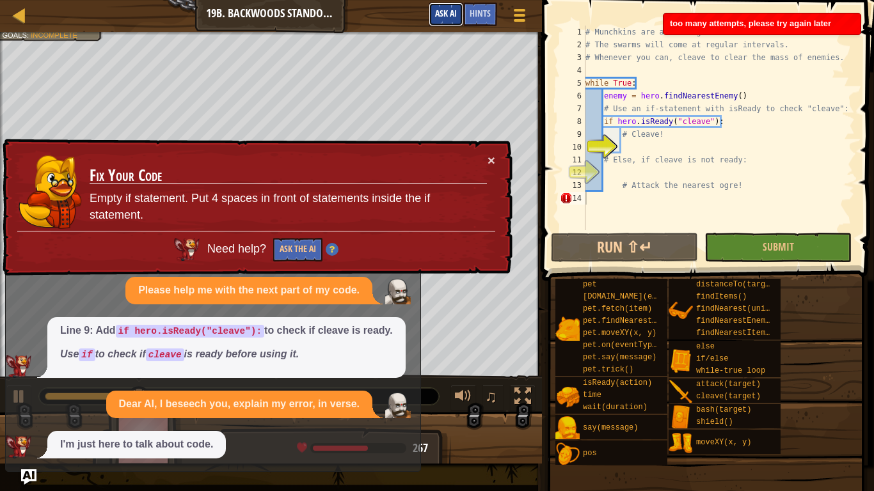
click at [446, 6] on button "Ask AI" at bounding box center [445, 15] width 35 height 24
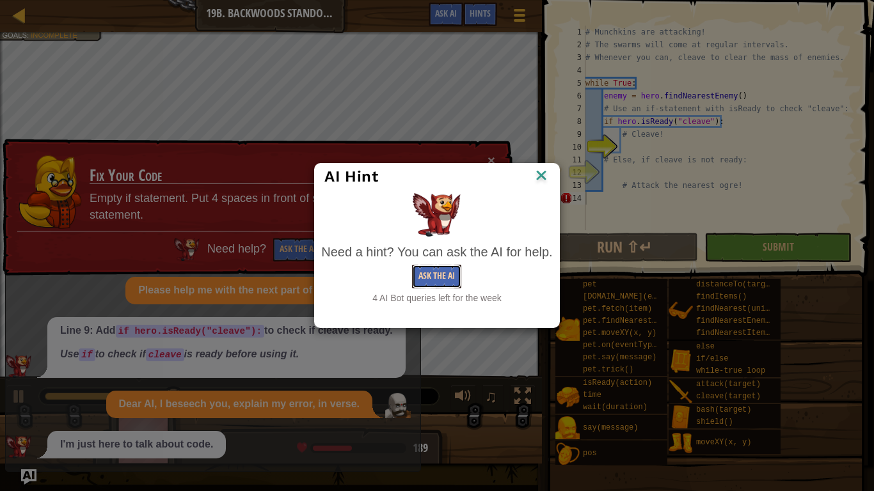
click at [432, 271] on button "Ask the AI" at bounding box center [436, 277] width 49 height 24
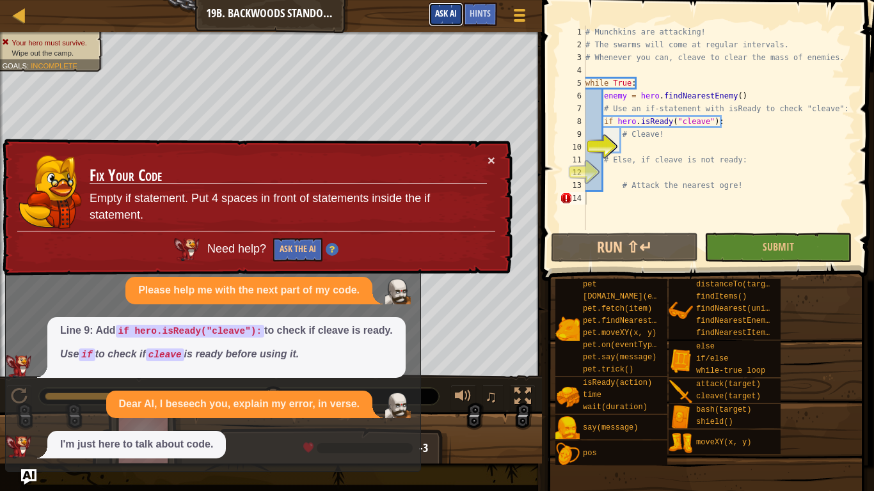
click at [441, 10] on span "Ask AI" at bounding box center [446, 13] width 22 height 12
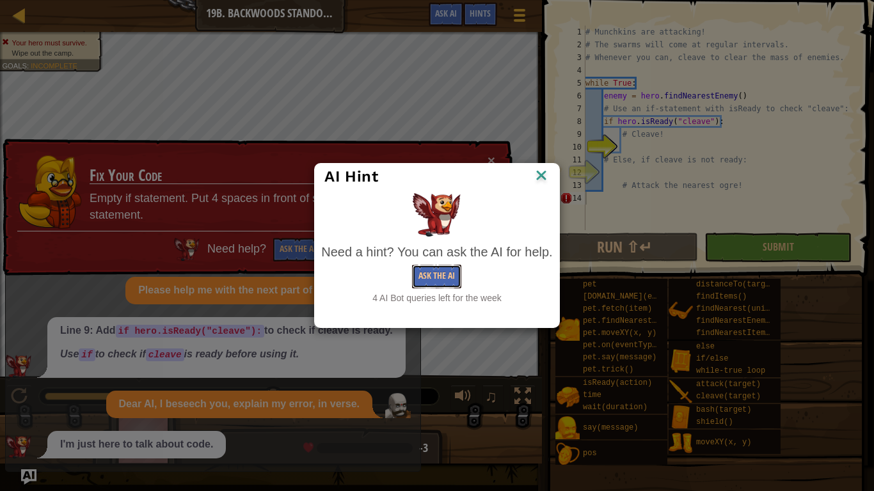
drag, startPoint x: 452, startPoint y: 276, endPoint x: 494, endPoint y: 253, distance: 47.2
click at [494, 253] on div "Need a hint? You can ask the AI for help. Ask the AI 4 AI Bot queries left for …" at bounding box center [436, 273] width 231 height 61
click at [449, 269] on button "Ask the AI" at bounding box center [436, 277] width 49 height 24
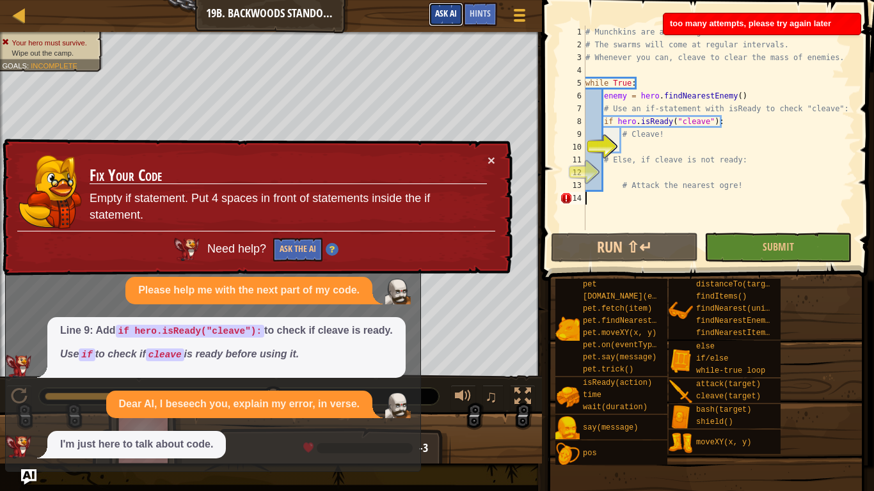
click at [450, 11] on span "Ask AI" at bounding box center [446, 13] width 22 height 12
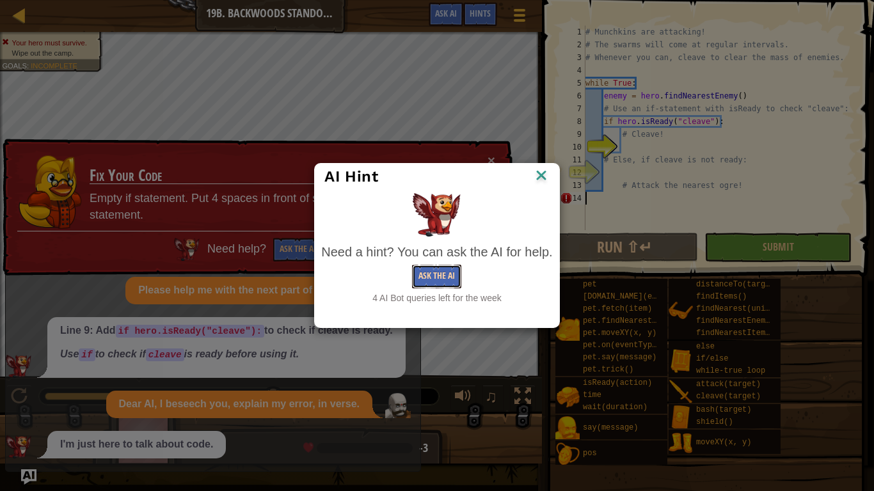
click at [460, 272] on button "Ask the AI" at bounding box center [436, 277] width 49 height 24
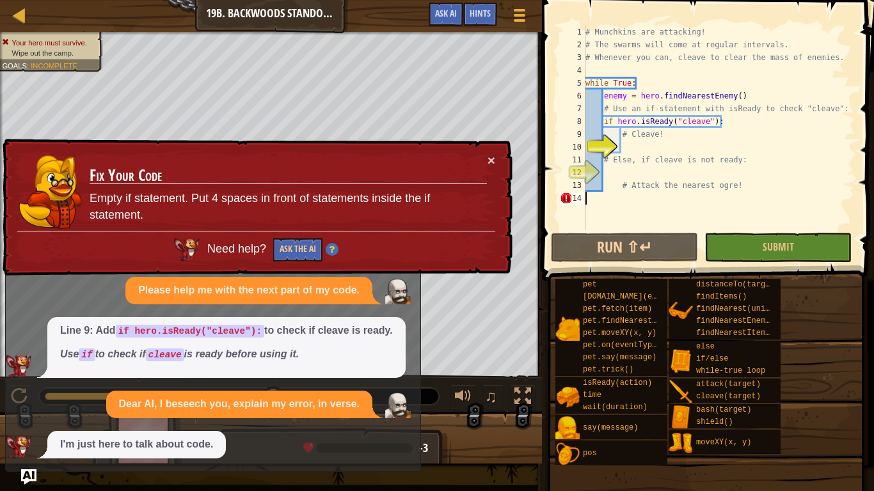
click at [805, 75] on div "# Munchkins are attacking! # The swarms will come at regular intervals. # Whene…" at bounding box center [719, 141] width 272 height 230
click at [493, 159] on button "×" at bounding box center [491, 159] width 8 height 13
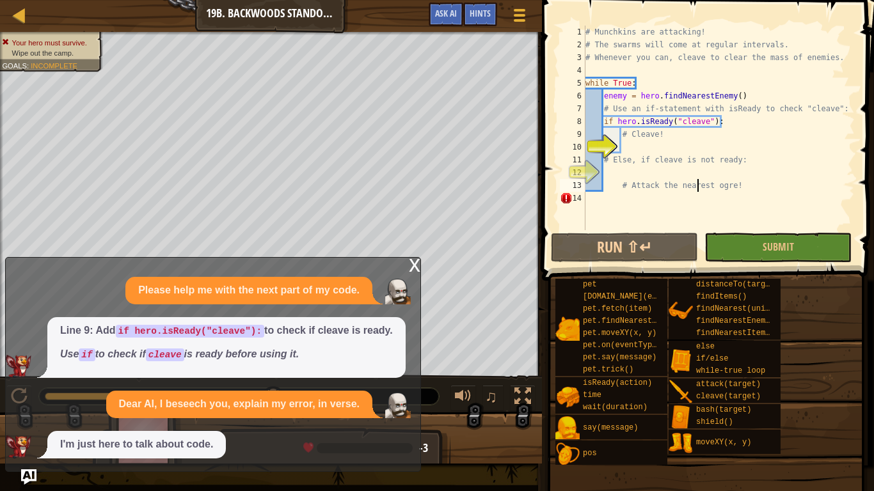
click at [695, 182] on div "# Munchkins are attacking! # The swarms will come at regular intervals. # Whene…" at bounding box center [719, 141] width 272 height 230
type textarea "# Attack the nearest ogre!"
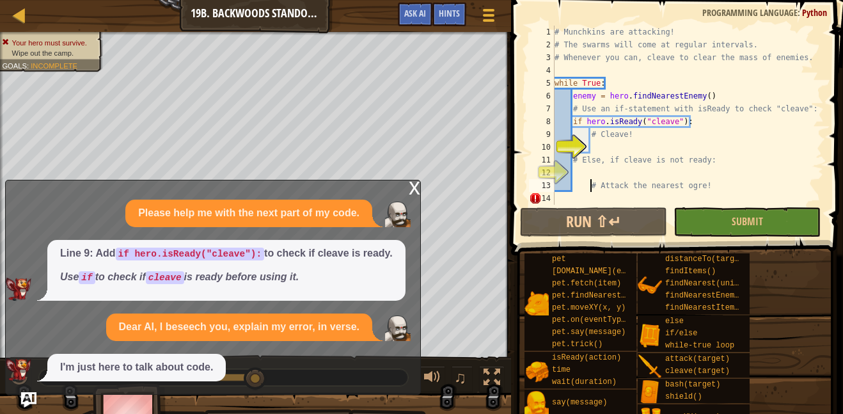
click at [591, 190] on div "# Munchkins are attacking! # The swarms will come at regular intervals. # Whene…" at bounding box center [688, 128] width 272 height 205
click at [591, 200] on div "# Munchkins are attacking! # The swarms will come at regular intervals. # Whene…" at bounding box center [688, 128] width 272 height 205
type textarea "# Attack the nearest ogre!"
click at [593, 193] on div "# Munchkins are attacking! # The swarms will come at regular intervals. # Whene…" at bounding box center [688, 128] width 272 height 205
click at [585, 177] on div "# Munchkins are attacking! # The swarms will come at regular intervals. # Whene…" at bounding box center [688, 128] width 272 height 205
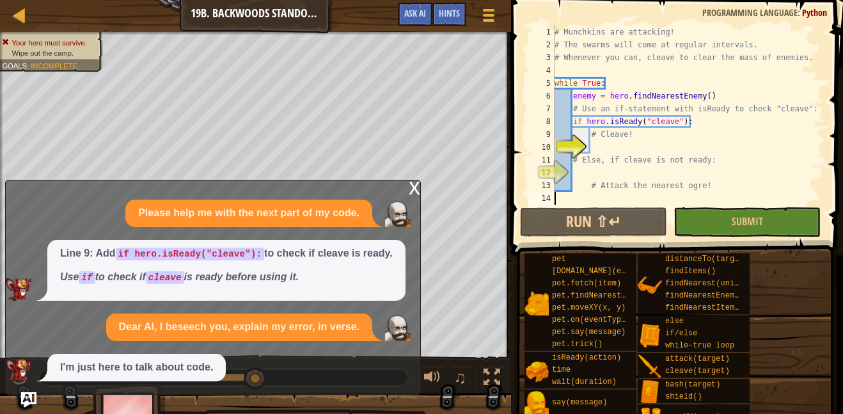
click at [582, 194] on div "# Munchkins are attacking! # The swarms will come at regular intervals. # Whene…" at bounding box center [688, 128] width 272 height 205
click at [581, 171] on div "# Munchkins are attacking! # The swarms will come at regular intervals. # Whene…" at bounding box center [688, 128] width 272 height 205
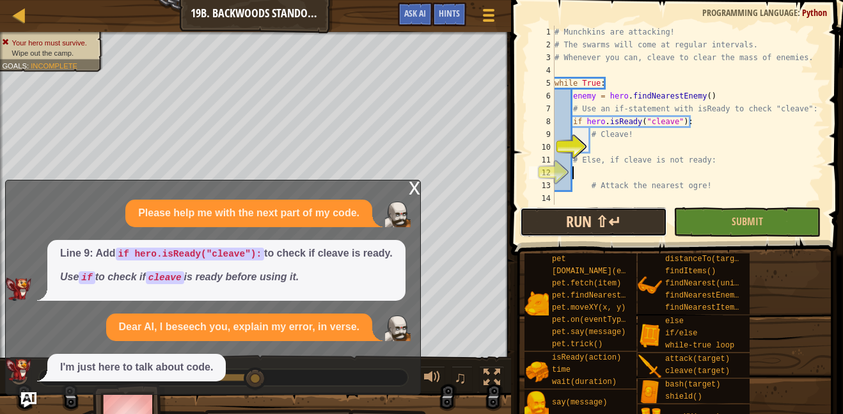
click at [606, 224] on button "Run ⇧↵" at bounding box center [593, 221] width 147 height 29
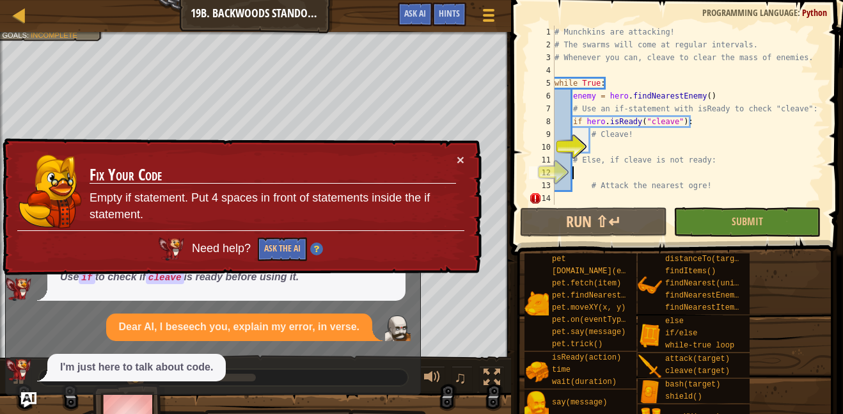
click at [611, 147] on div "# Munchkins are attacking! # The swarms will come at regular intervals. # Whene…" at bounding box center [688, 128] width 272 height 205
click at [457, 170] on div "× Fix Your Code Empty if statement. Put 4 spaces in front of statements inside …" at bounding box center [241, 206] width 482 height 137
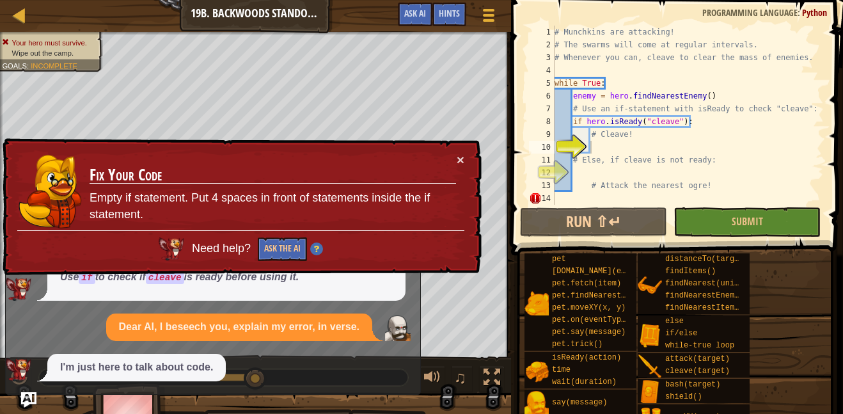
click at [463, 172] on div "× Fix Your Code Empty if statement. Put 4 spaces in front of statements inside …" at bounding box center [241, 206] width 482 height 137
click at [462, 165] on button "×" at bounding box center [461, 159] width 8 height 13
